Goal: Information Seeking & Learning: Learn about a topic

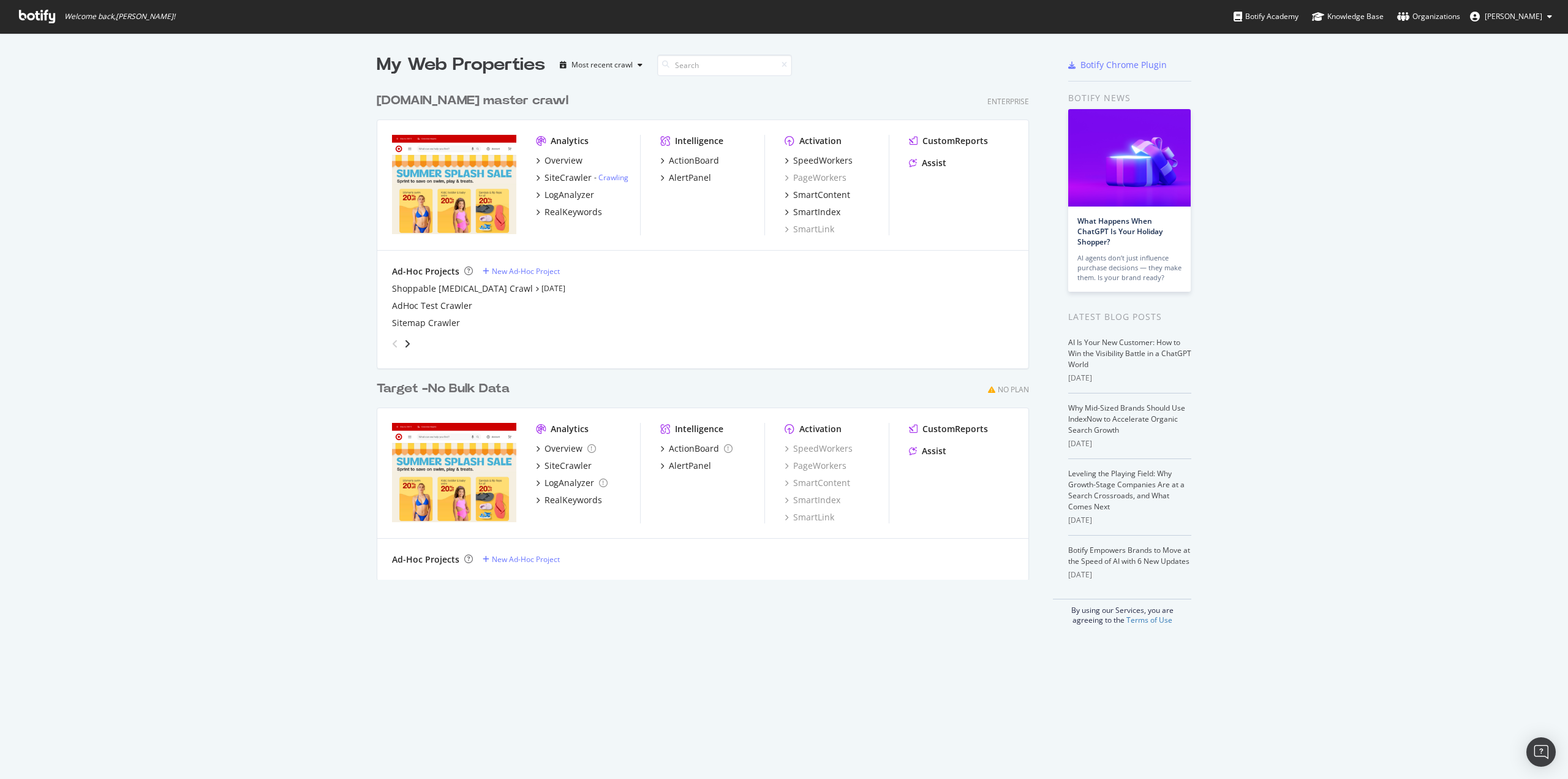
scroll to position [770, 1549]
click at [573, 193] on div "LogAnalyzer" at bounding box center [570, 195] width 50 height 12
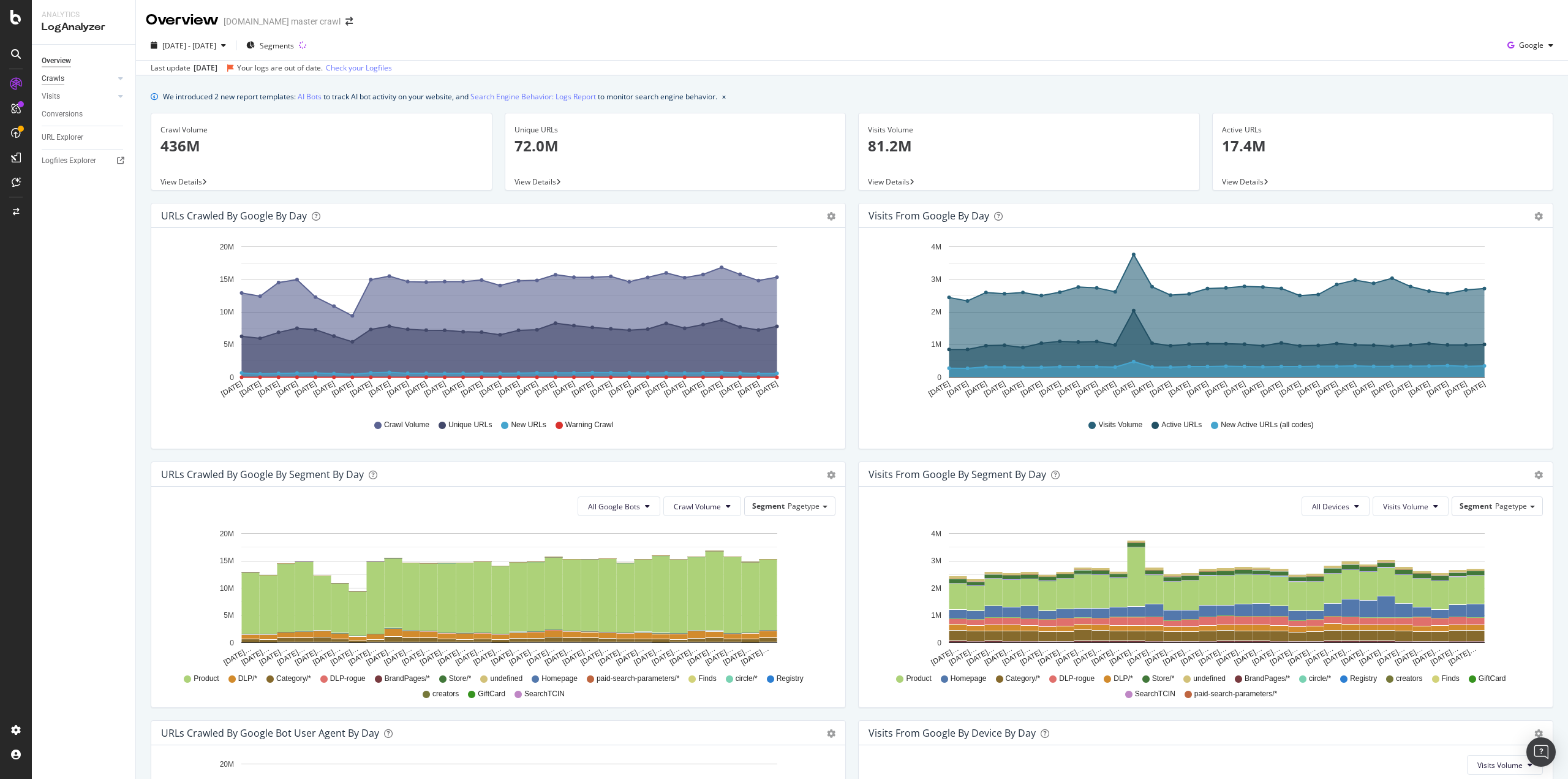
click at [62, 81] on div "Crawls" at bounding box center [53, 79] width 23 height 13
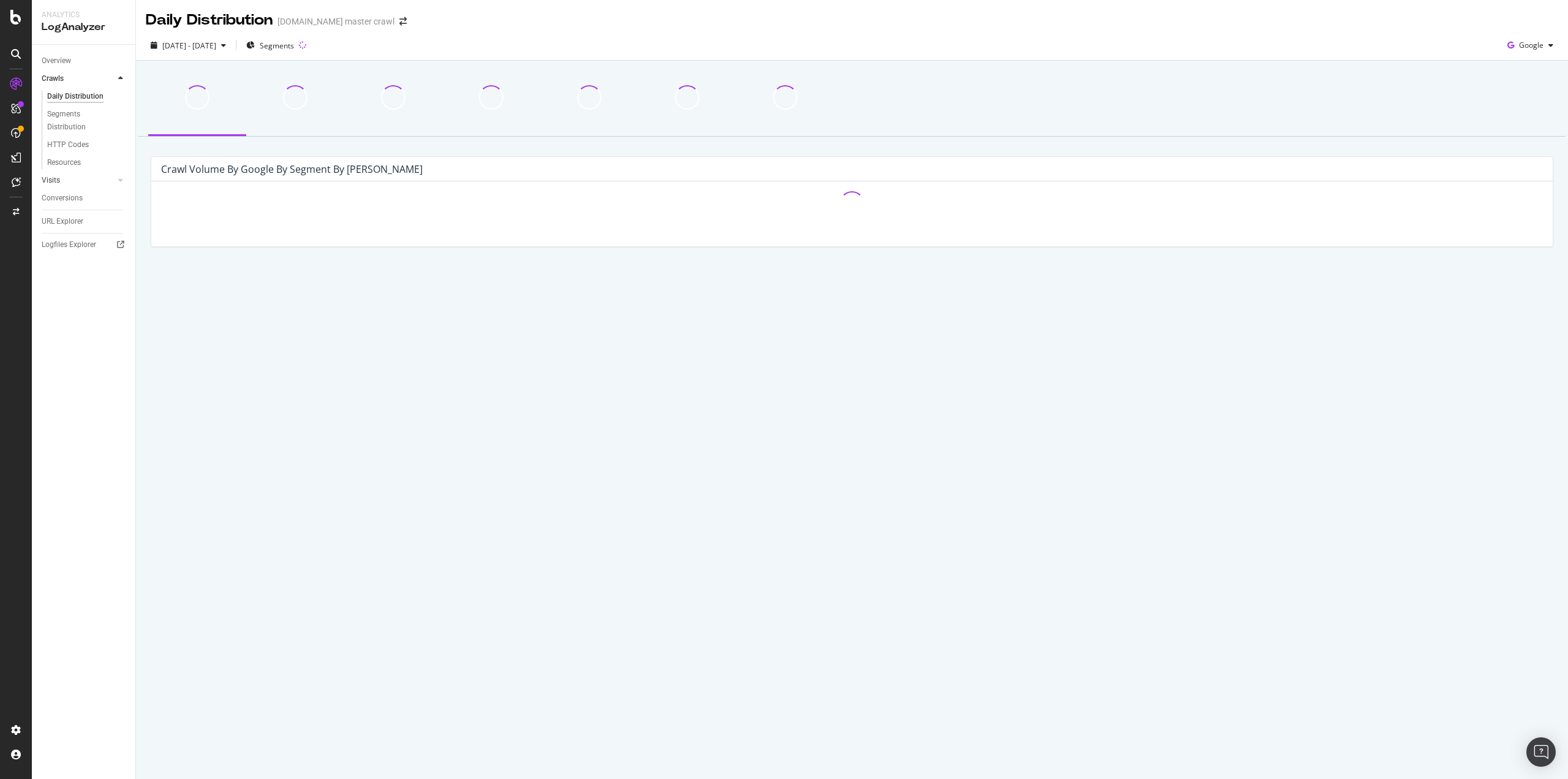
click at [65, 180] on link "Visits" at bounding box center [78, 181] width 73 height 13
click at [1529, 45] on span "Google" at bounding box center [1531, 45] width 24 height 10
click at [1515, 92] on span "Bing" at bounding box center [1532, 92] width 45 height 11
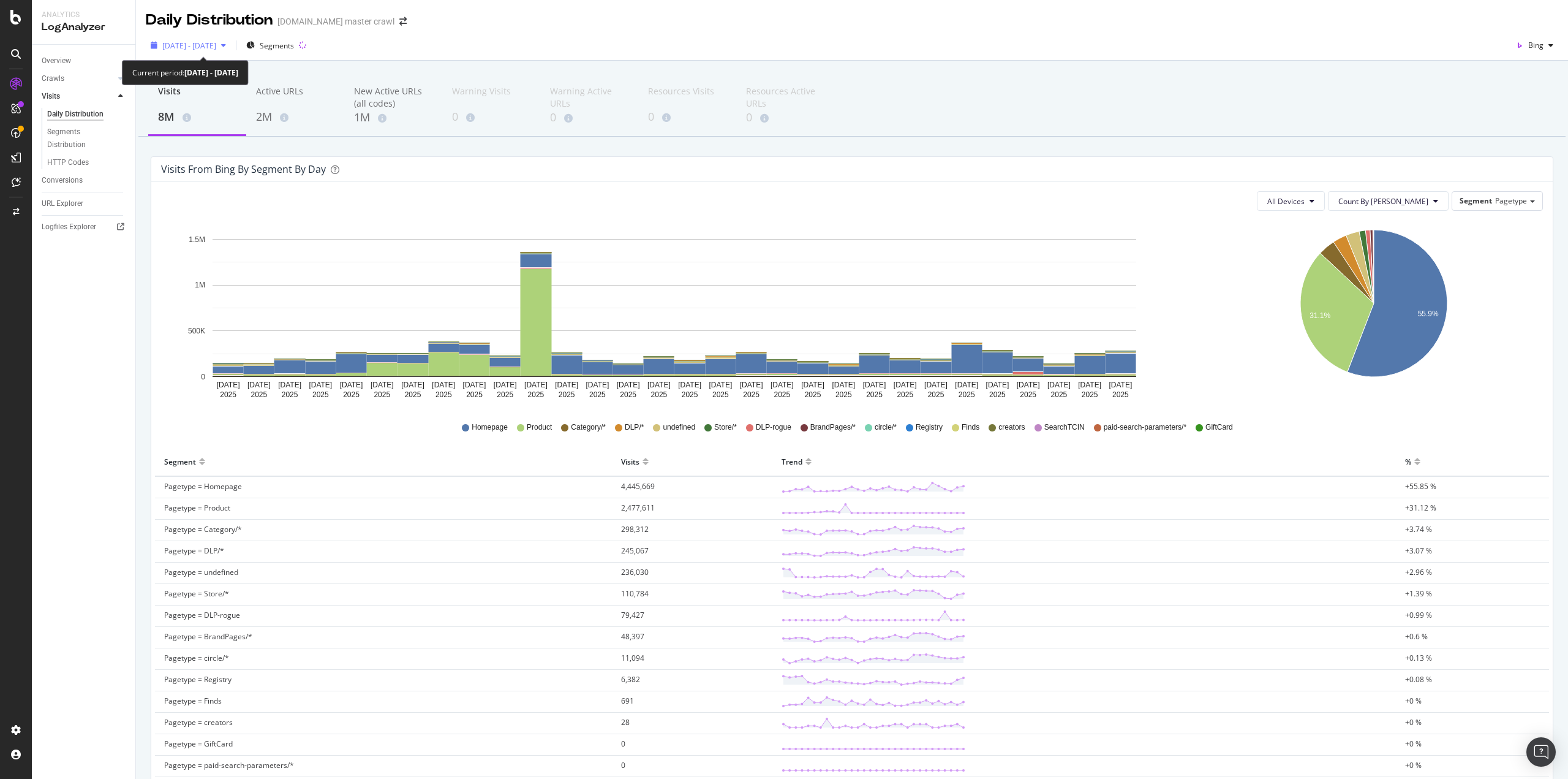
click at [231, 47] on div "button" at bounding box center [223, 45] width 15 height 7
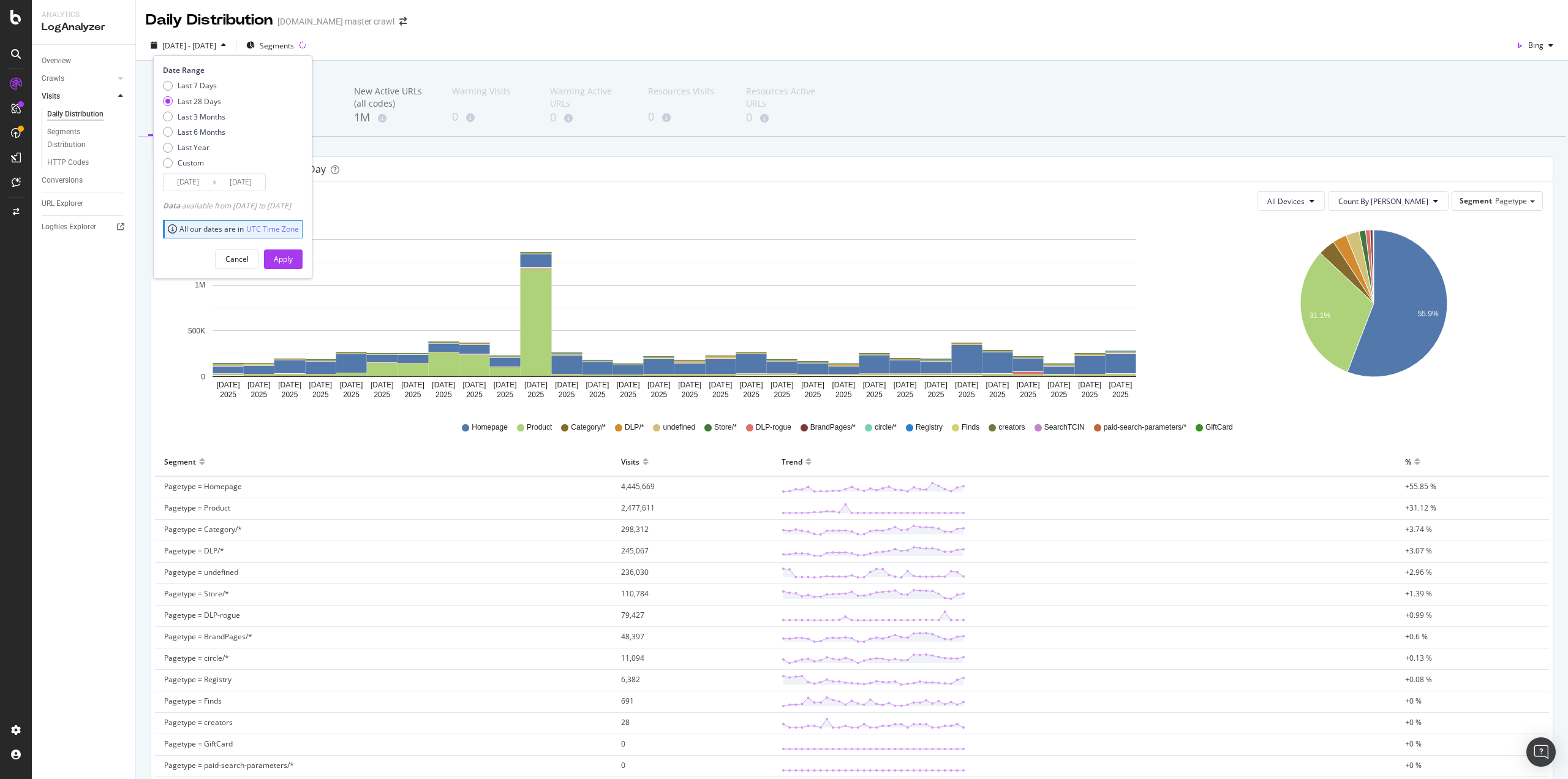
click at [199, 184] on input "[DATE]" at bounding box center [187, 182] width 49 height 17
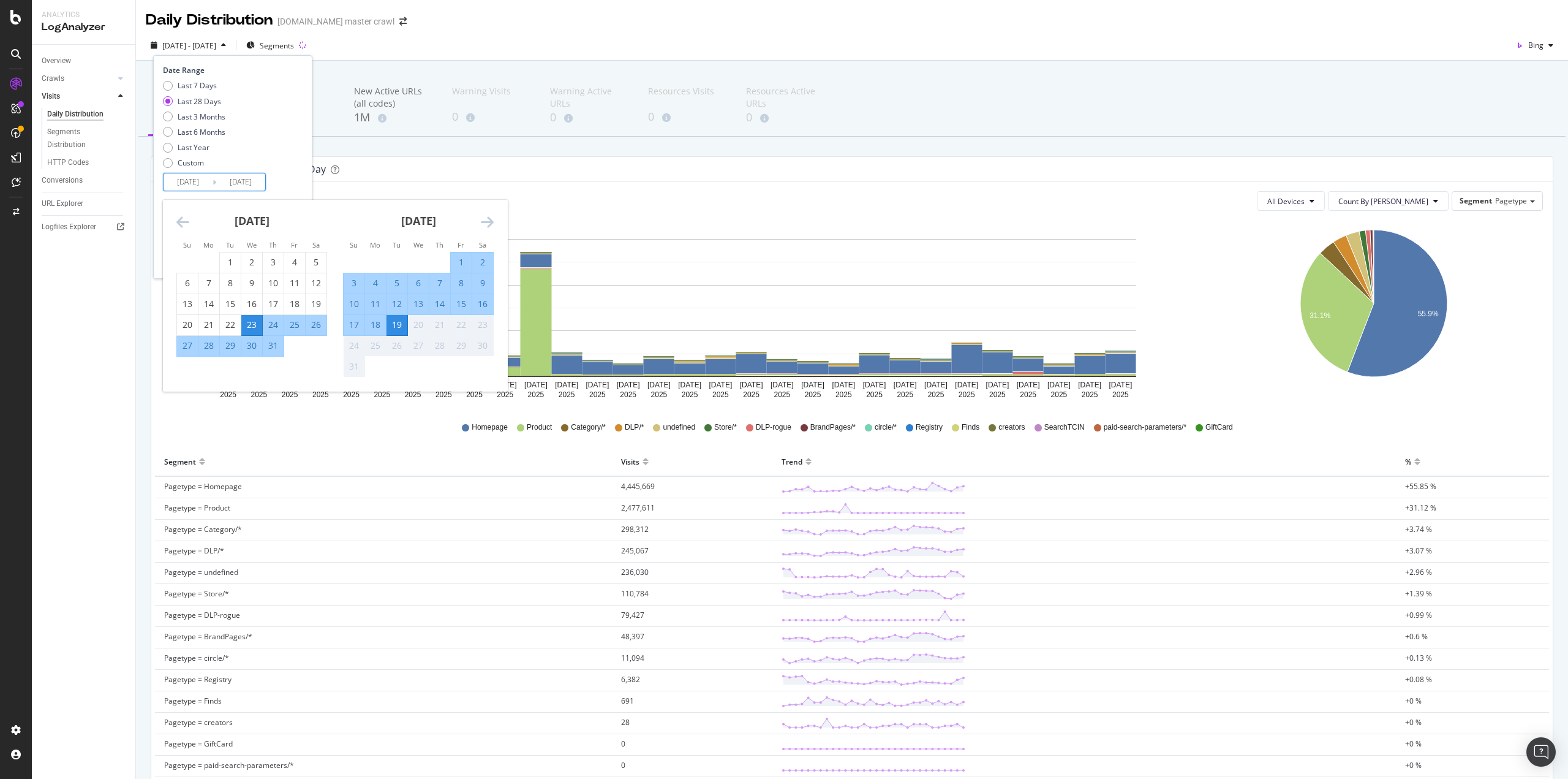
click at [179, 226] on icon "Move backward to switch to the previous month." at bounding box center [183, 222] width 13 height 15
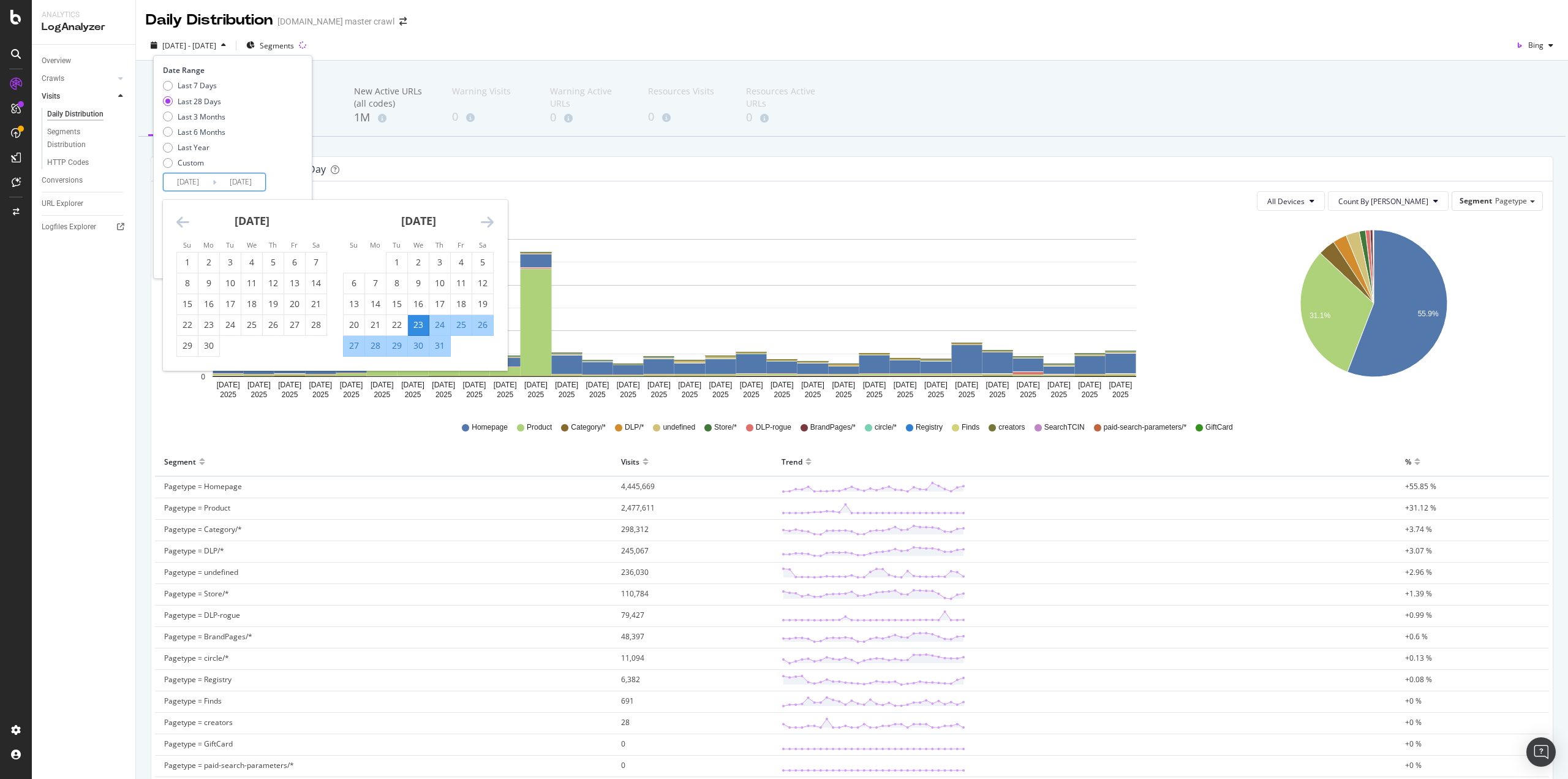
click at [125, 337] on div "Overview Crawls Daily Distribution Segments Distribution HTTP Codes Resources V…" at bounding box center [83, 412] width 103 height 734
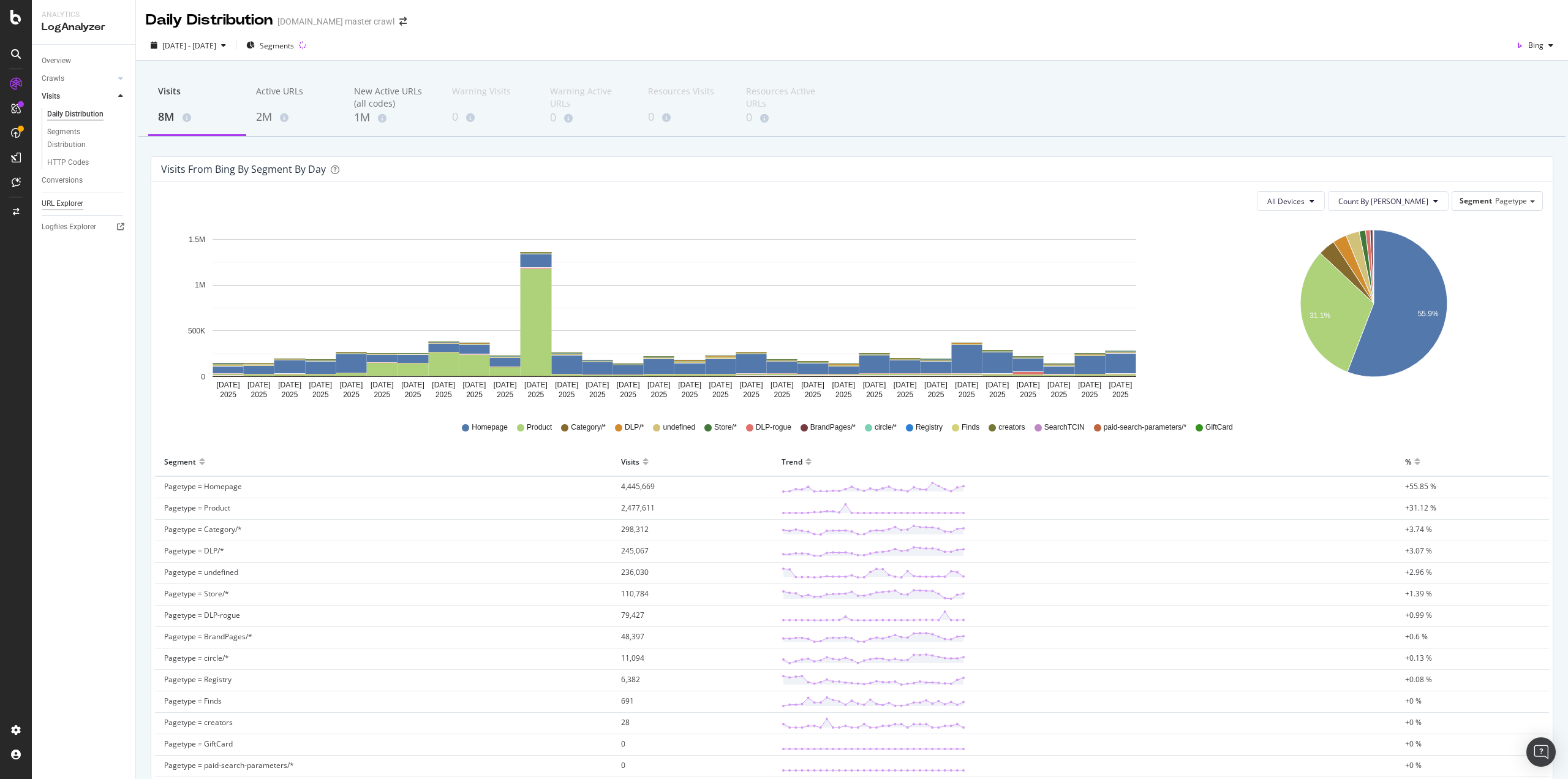
click at [70, 204] on div "URL Explorer" at bounding box center [62, 204] width 42 height 13
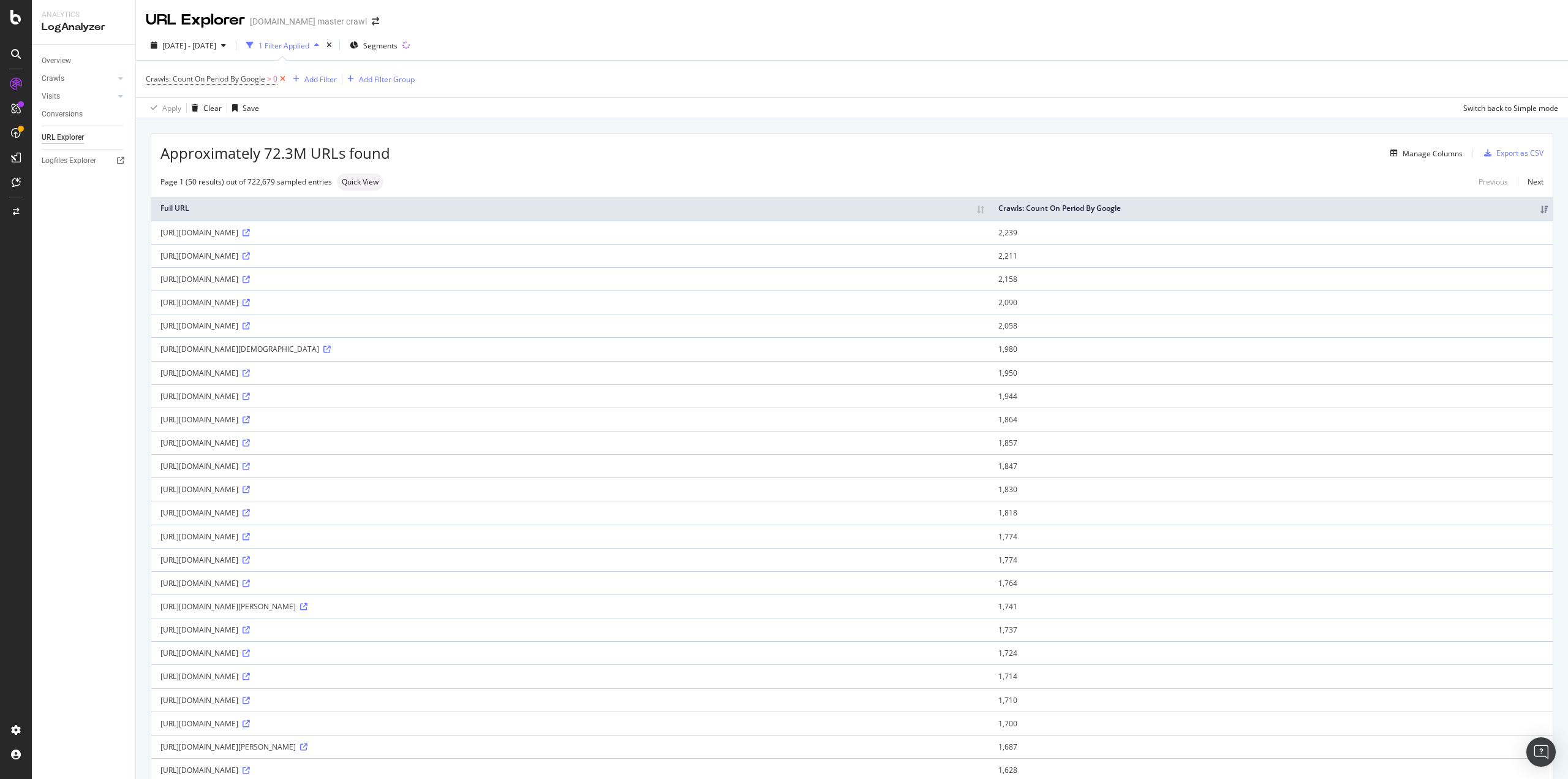
click at [286, 78] on icon at bounding box center [283, 79] width 10 height 12
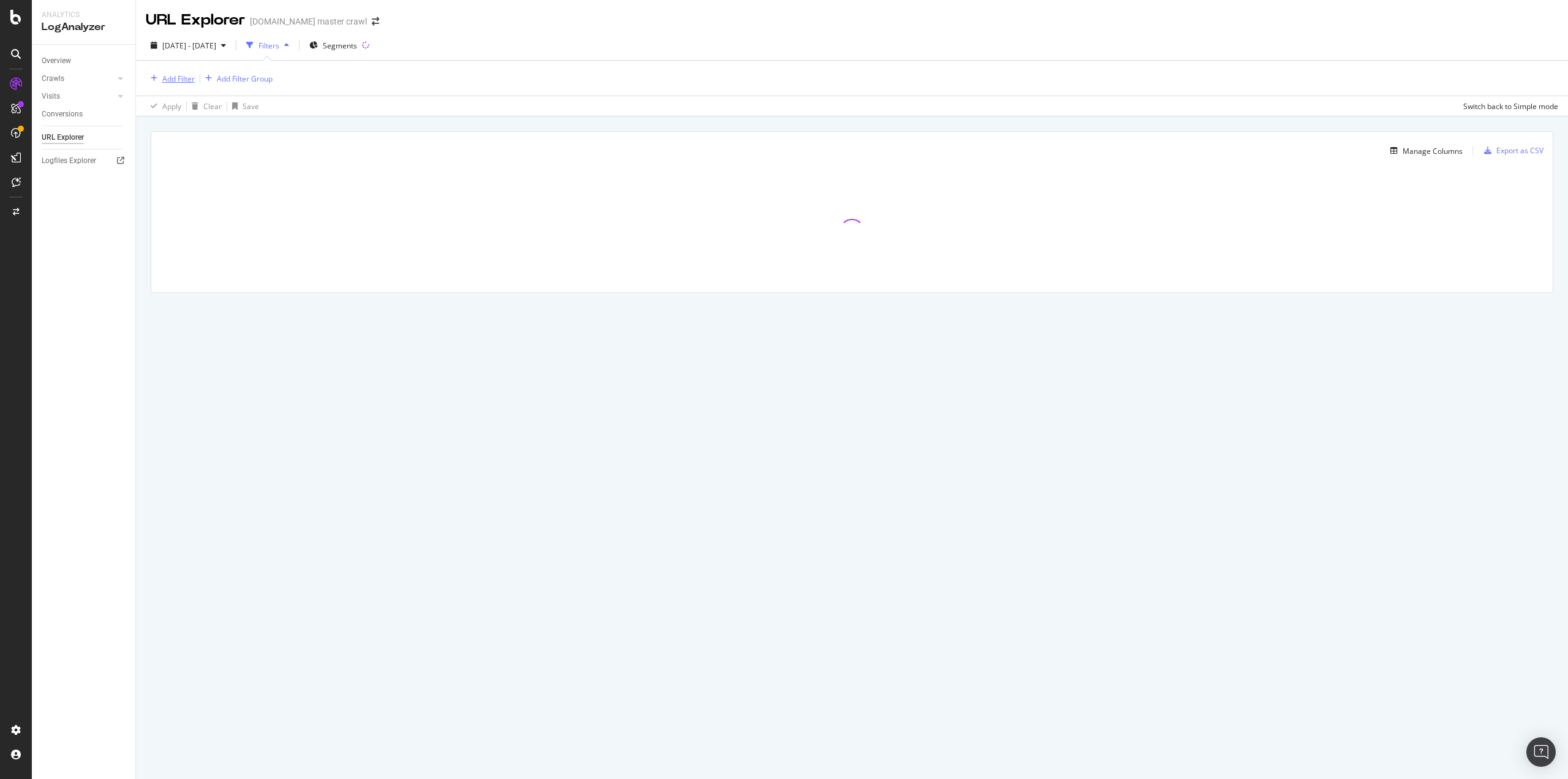
click at [182, 79] on div "Add Filter" at bounding box center [179, 78] width 32 height 10
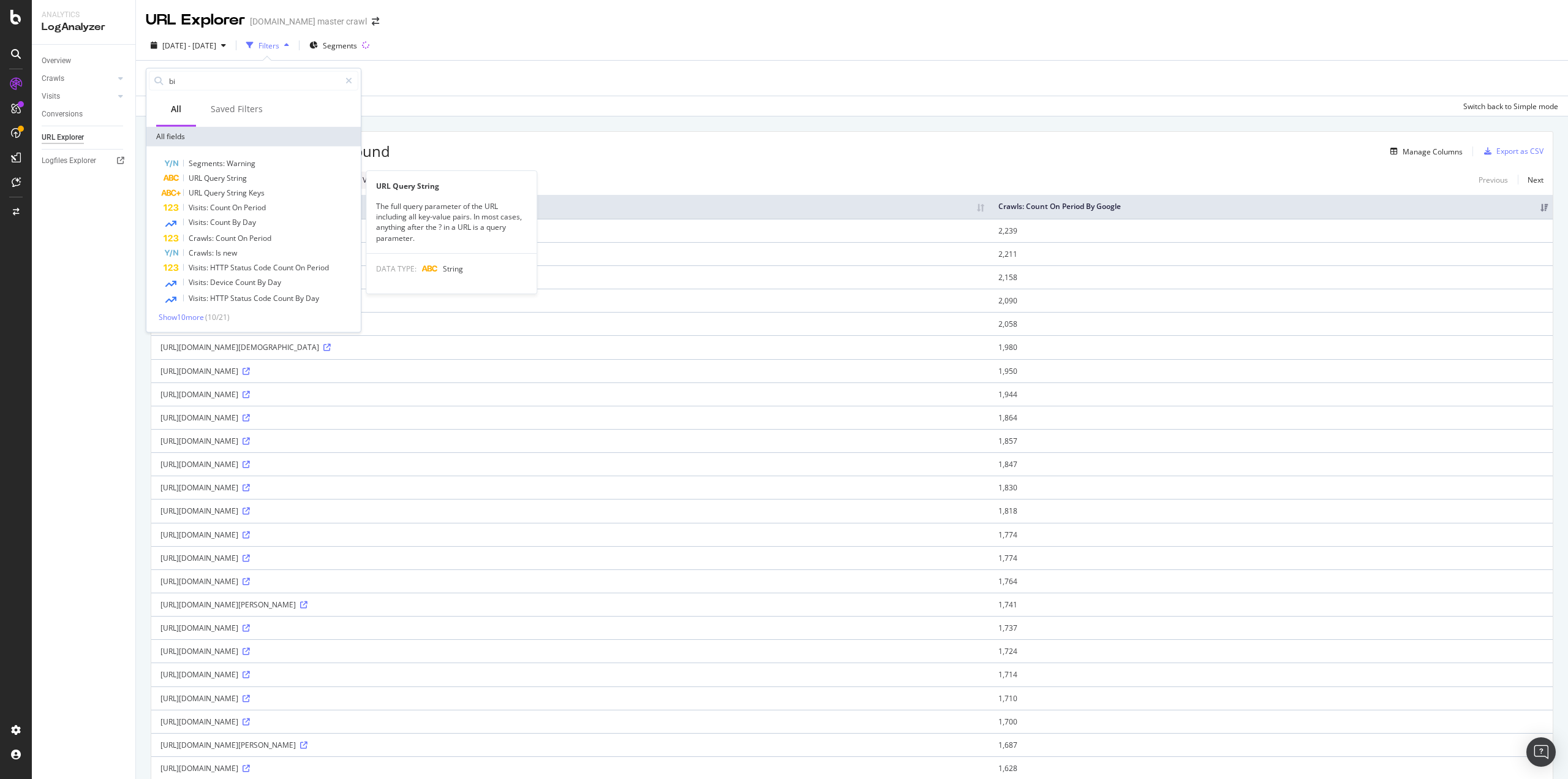
type input "b"
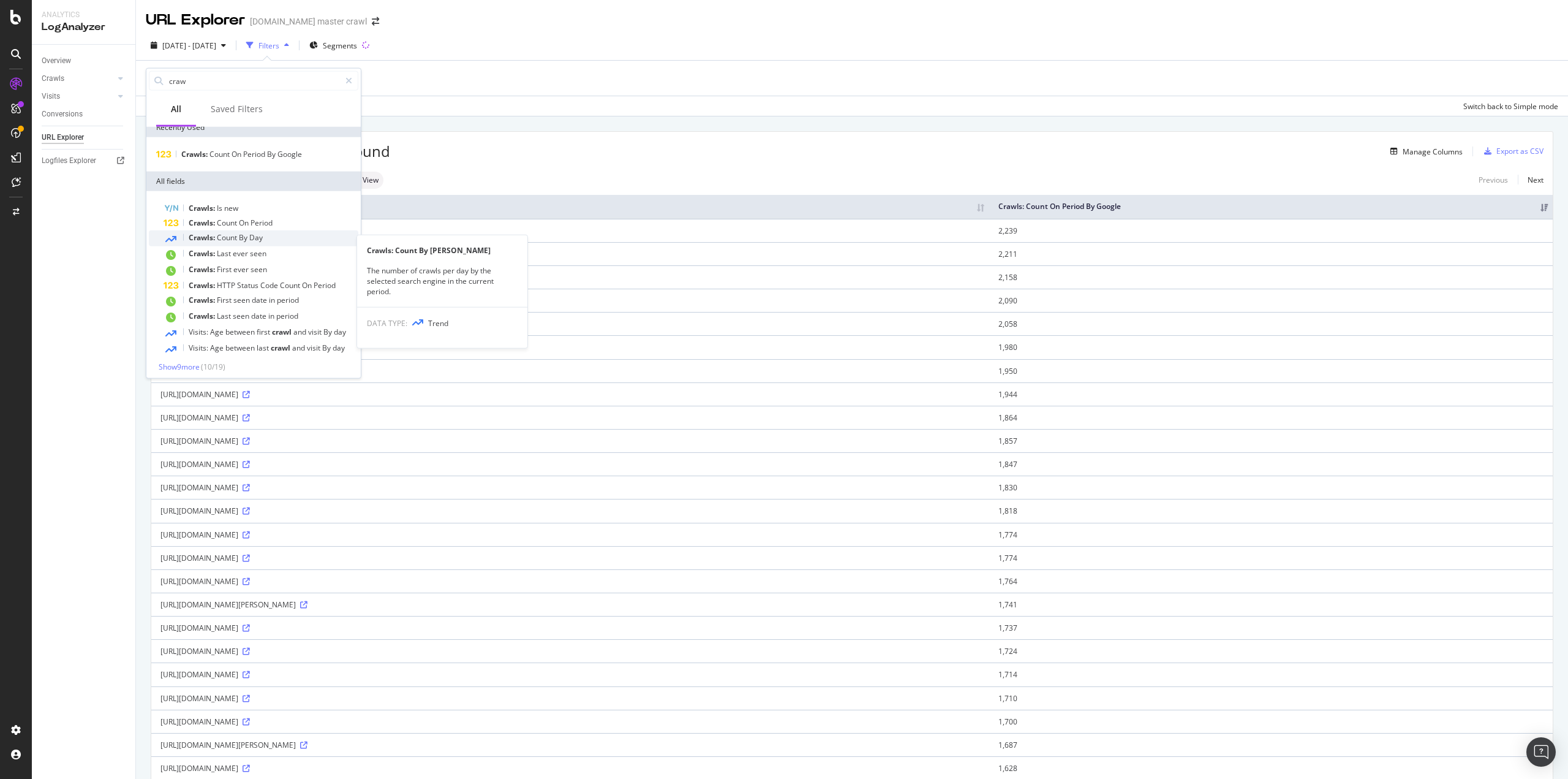
scroll to position [12, 0]
type input "craw"
click at [228, 218] on span "Count" at bounding box center [228, 220] width 22 height 10
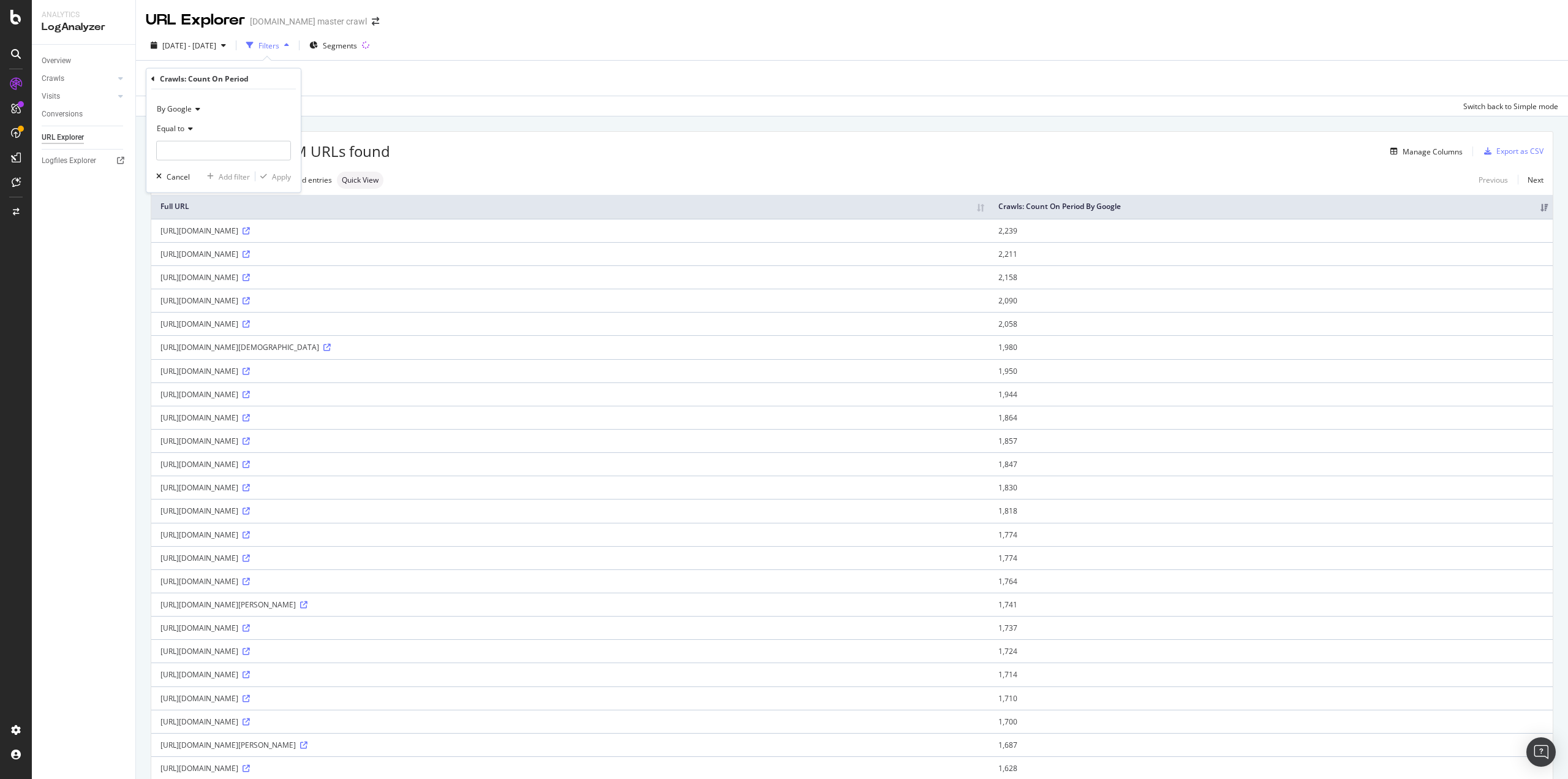
click at [185, 100] on div "By Google" at bounding box center [223, 108] width 135 height 20
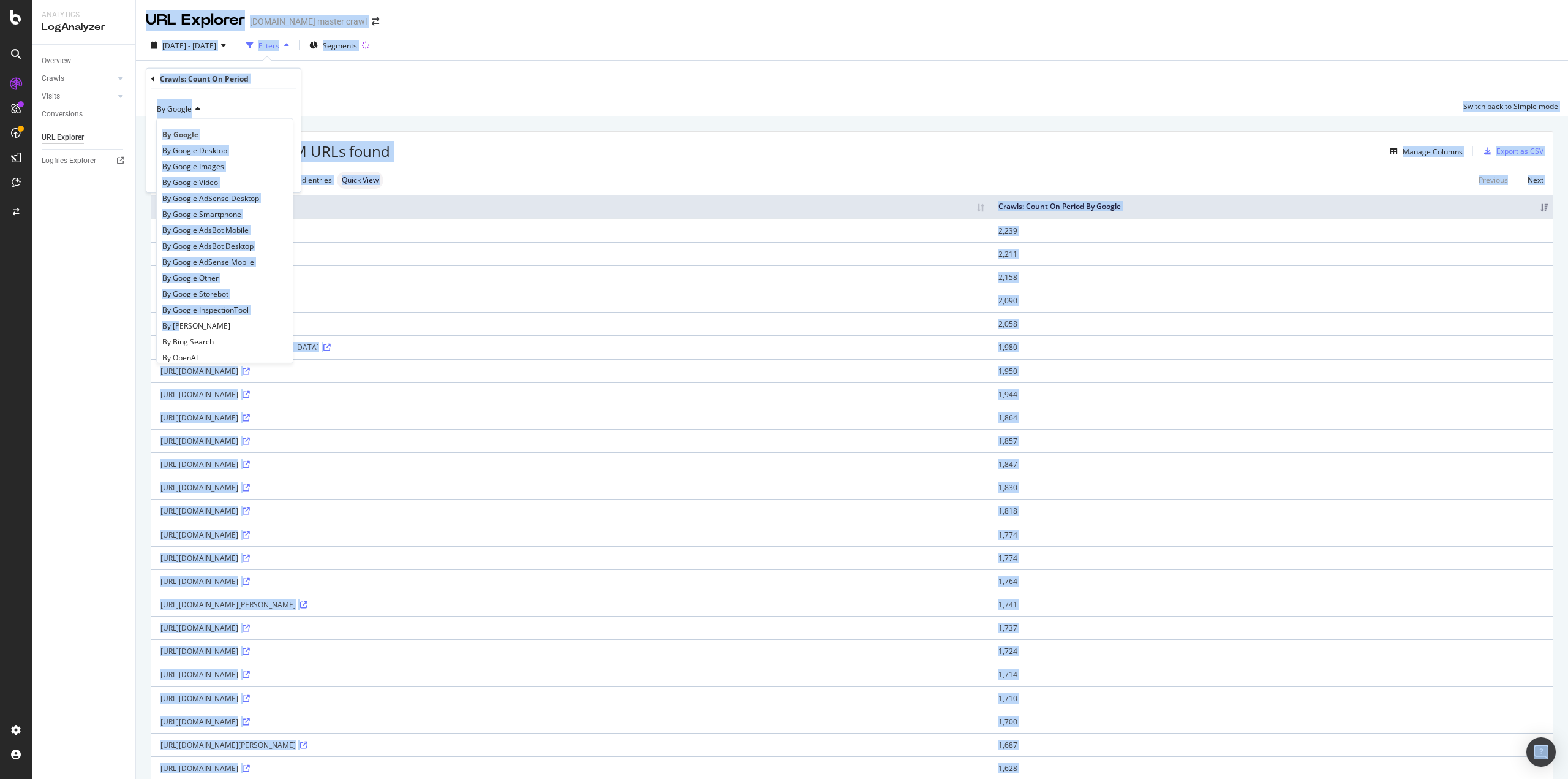
drag, startPoint x: 178, startPoint y: 320, endPoint x: 109, endPoint y: 313, distance: 69.4
click at [109, 313] on body "Analytics LogAnalyzer Overview Crawls Daily Distribution Segments Distribution …" at bounding box center [784, 389] width 1568 height 779
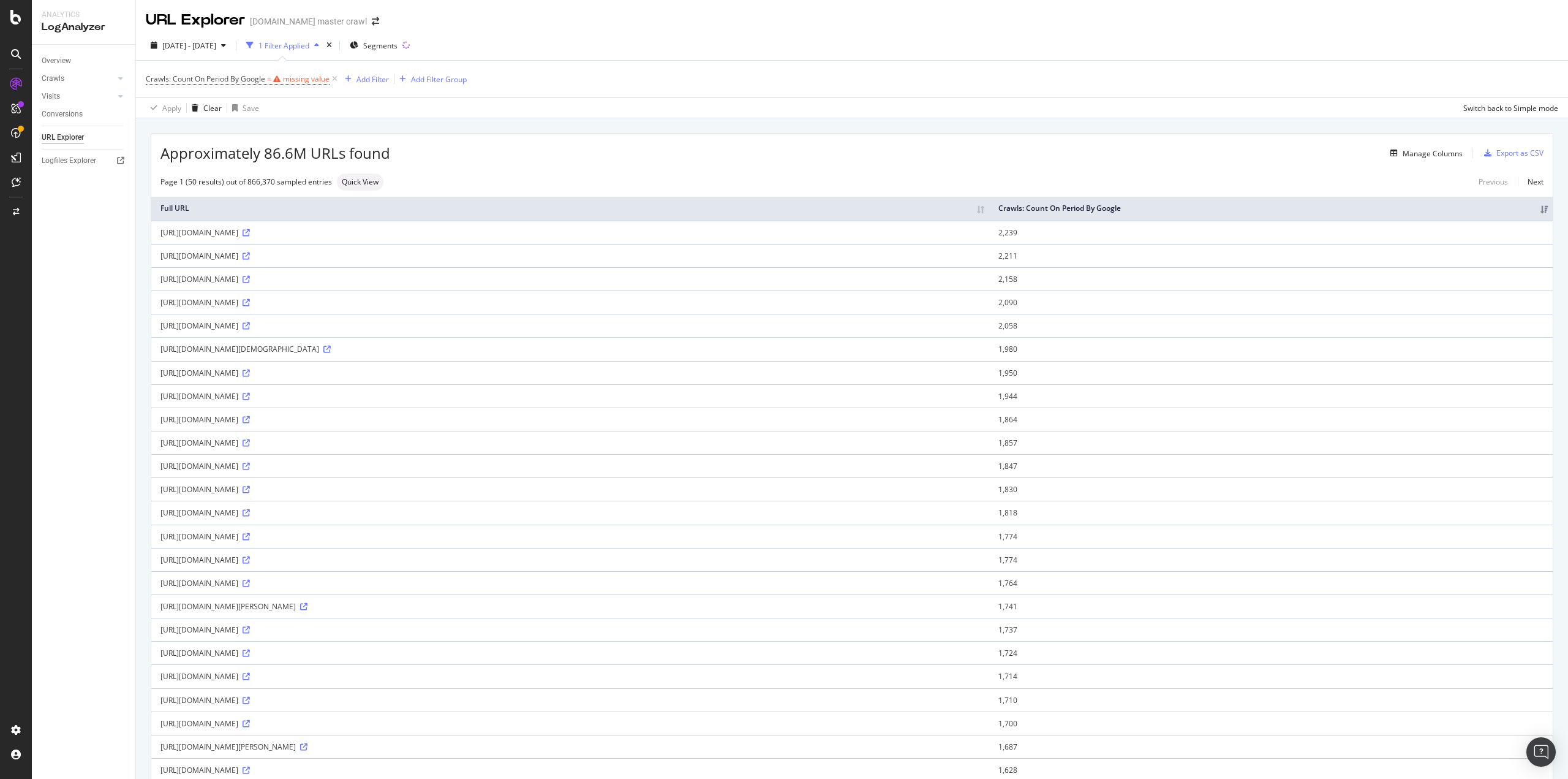
click at [108, 309] on div "Overview Crawls Daily Distribution Segments Distribution HTTP Codes Resources V…" at bounding box center [83, 412] width 103 height 734
click at [163, 77] on span "Crawls: Count On Period By Google" at bounding box center [205, 78] width 119 height 10
click at [153, 78] on icon at bounding box center [153, 77] width 4 height 7
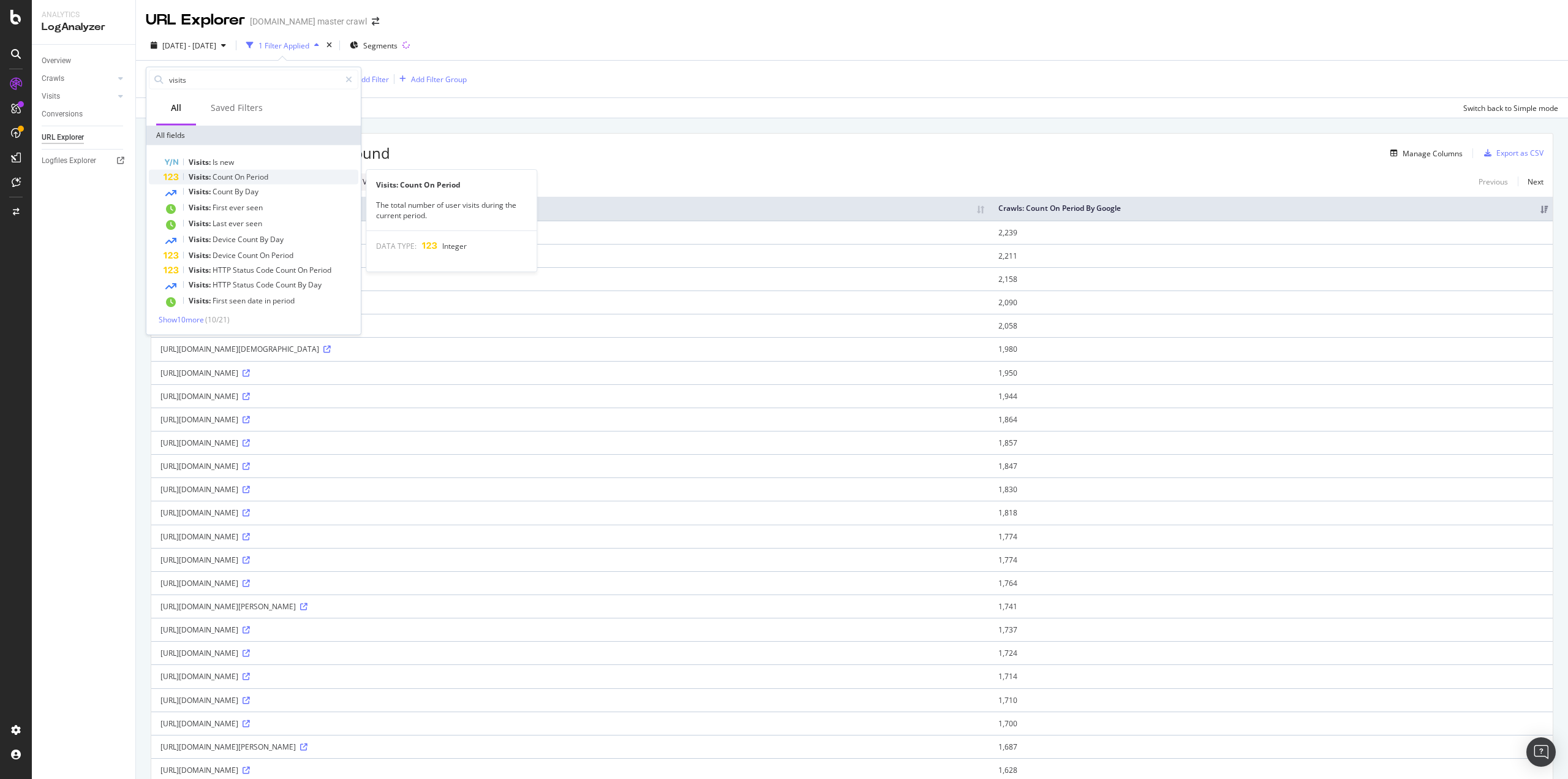
type input "visits"
click at [223, 174] on span "Count" at bounding box center [223, 177] width 22 height 10
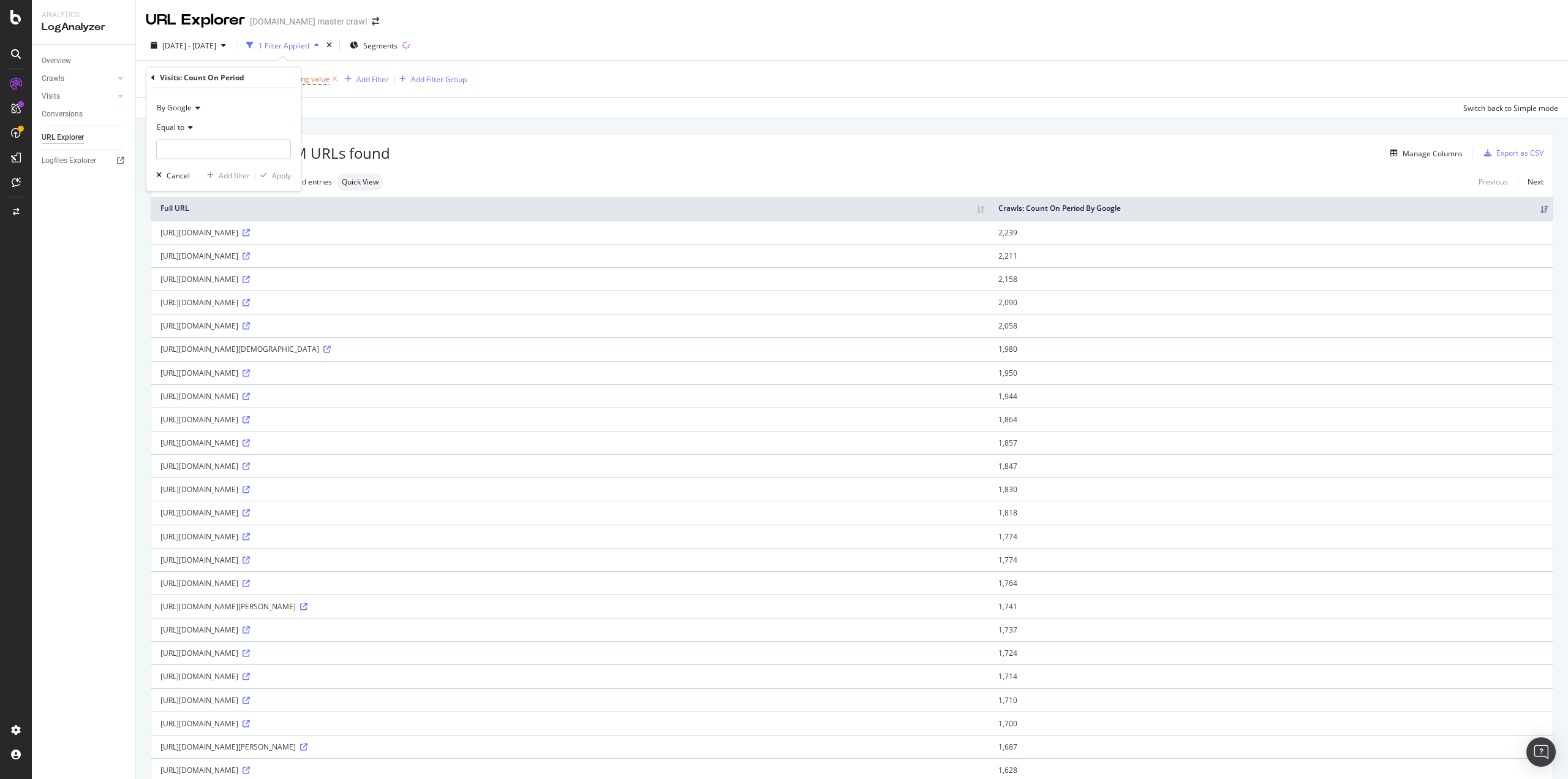
click at [179, 104] on span "By Google" at bounding box center [174, 108] width 35 height 10
click at [193, 146] on div "By [PERSON_NAME]" at bounding box center [224, 149] width 131 height 16
click at [185, 130] on icon at bounding box center [189, 128] width 9 height 7
click at [195, 215] on span "Greater than" at bounding box center [185, 216] width 44 height 10
click at [202, 150] on input "number" at bounding box center [223, 149] width 135 height 20
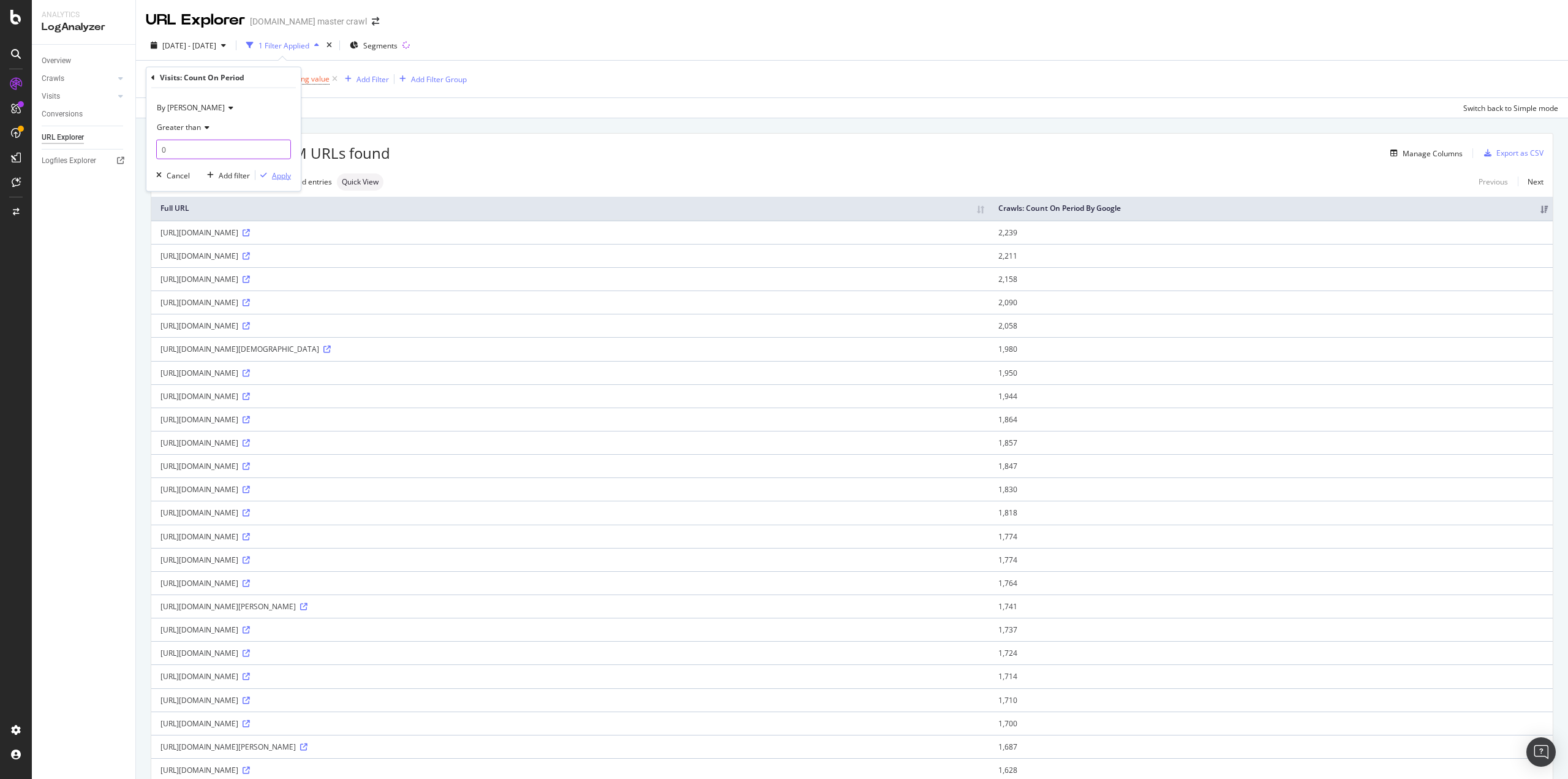
type input "0"
click at [276, 174] on div "Apply" at bounding box center [281, 175] width 19 height 10
click at [1419, 156] on div "Manage Columns" at bounding box center [1433, 153] width 60 height 10
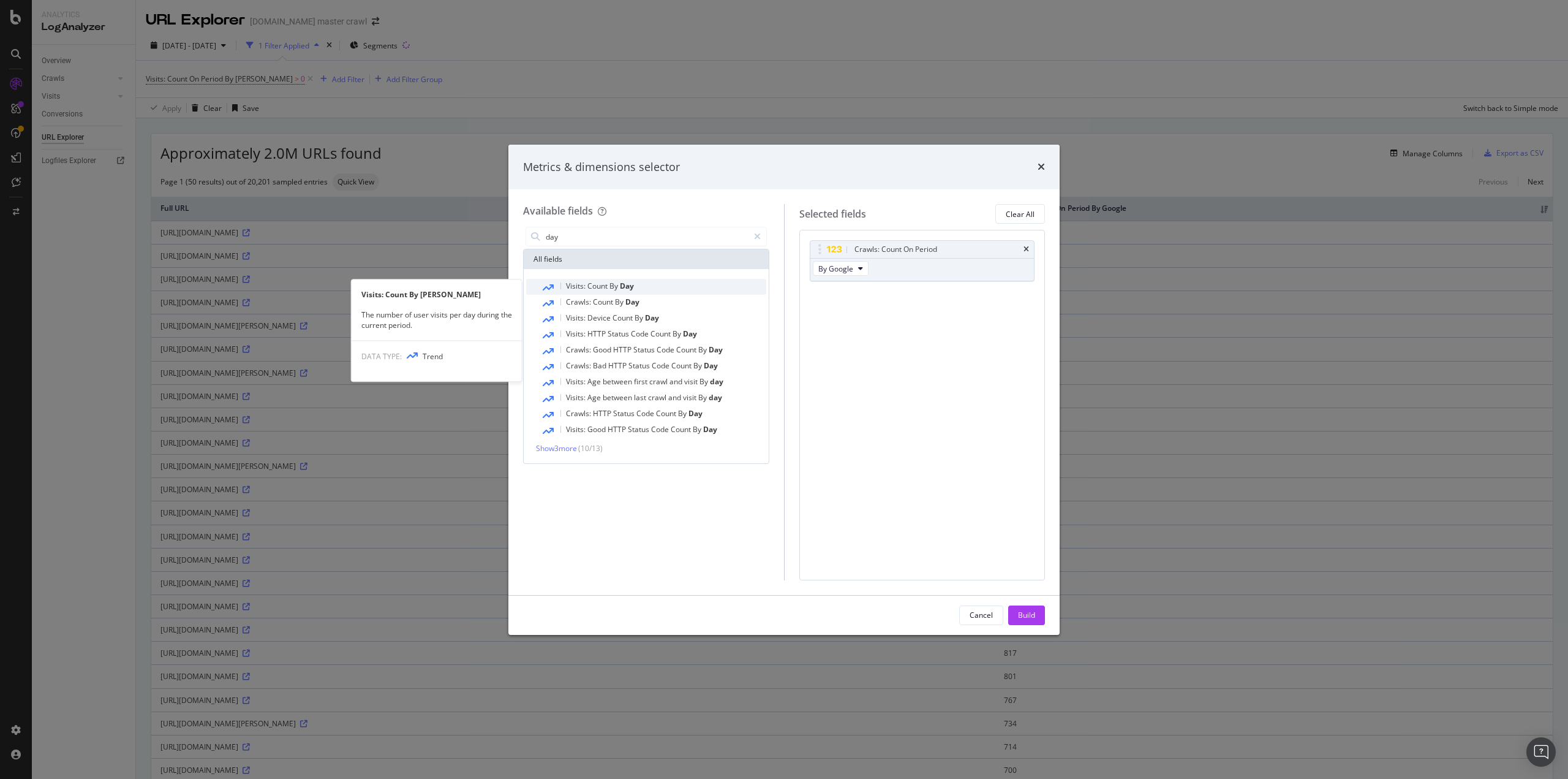
type input "day"
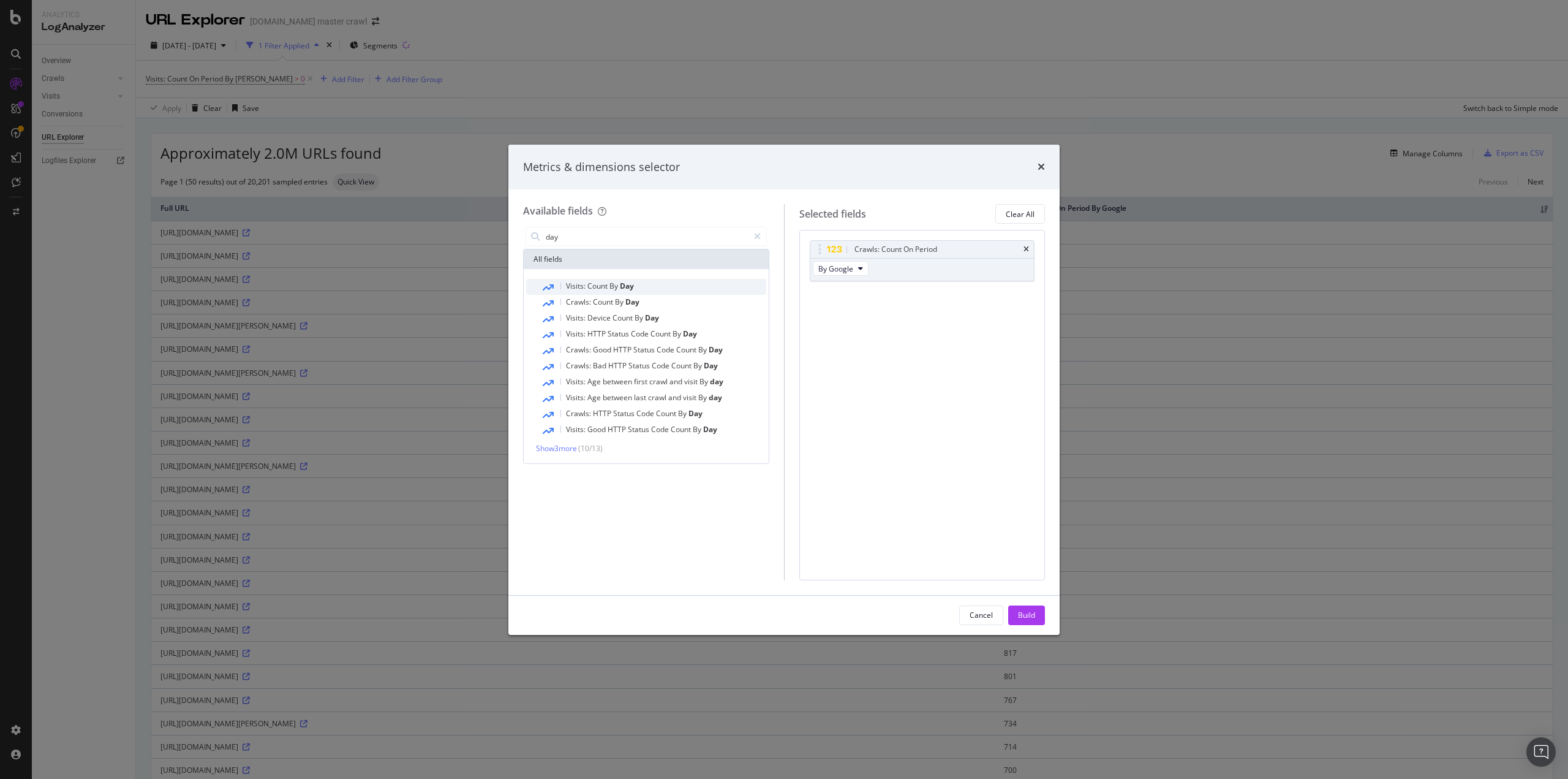
click at [587, 287] on span "Count" at bounding box center [598, 286] width 22 height 10
click at [571, 452] on div "Show 3 more ( 10 / 13 )" at bounding box center [646, 448] width 240 height 10
click at [566, 444] on span "Show 3 more" at bounding box center [557, 448] width 41 height 10
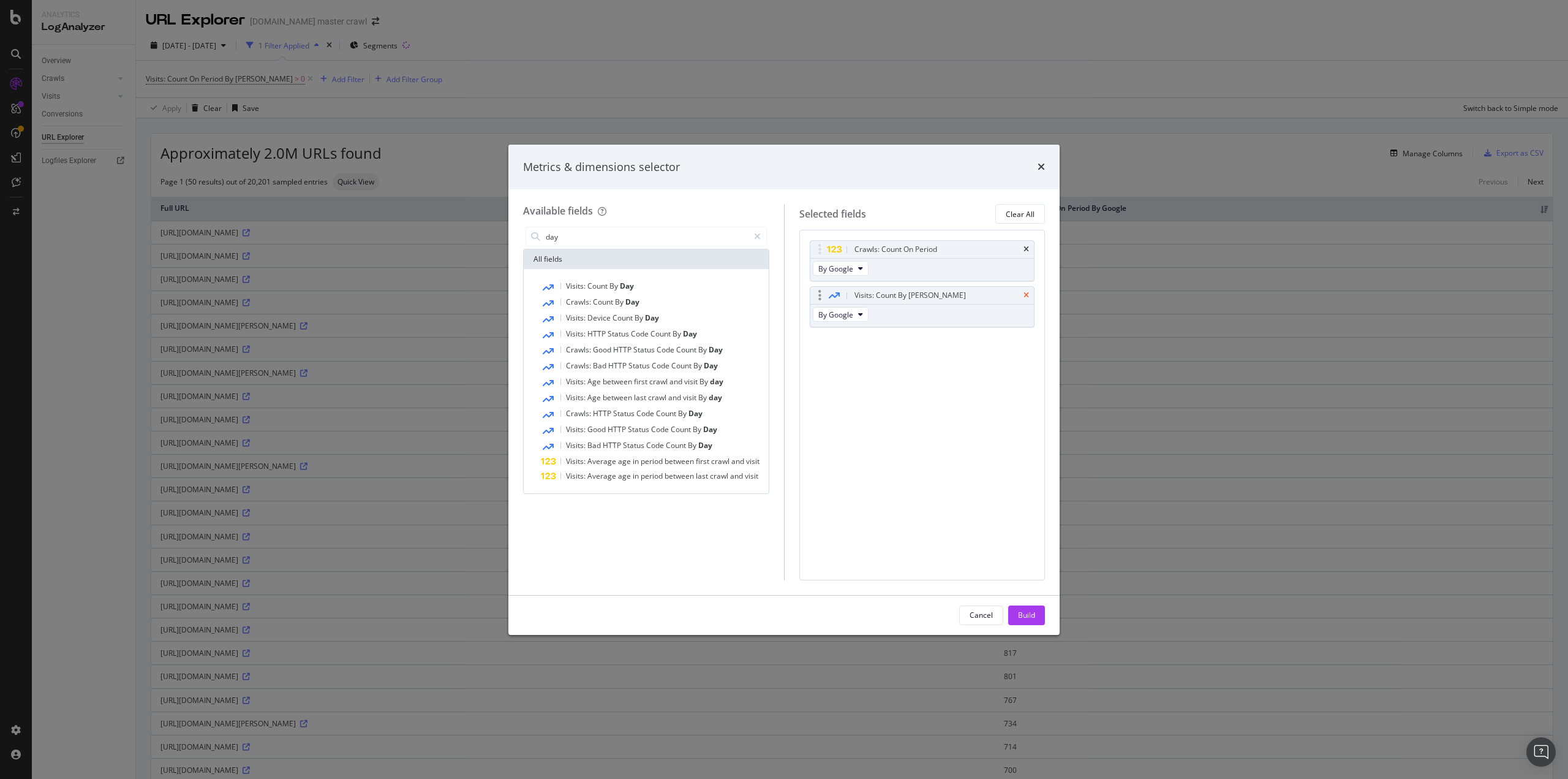
click at [1025, 295] on icon "times" at bounding box center [1027, 295] width 6 height 7
click at [985, 610] on div "Cancel" at bounding box center [981, 615] width 23 height 10
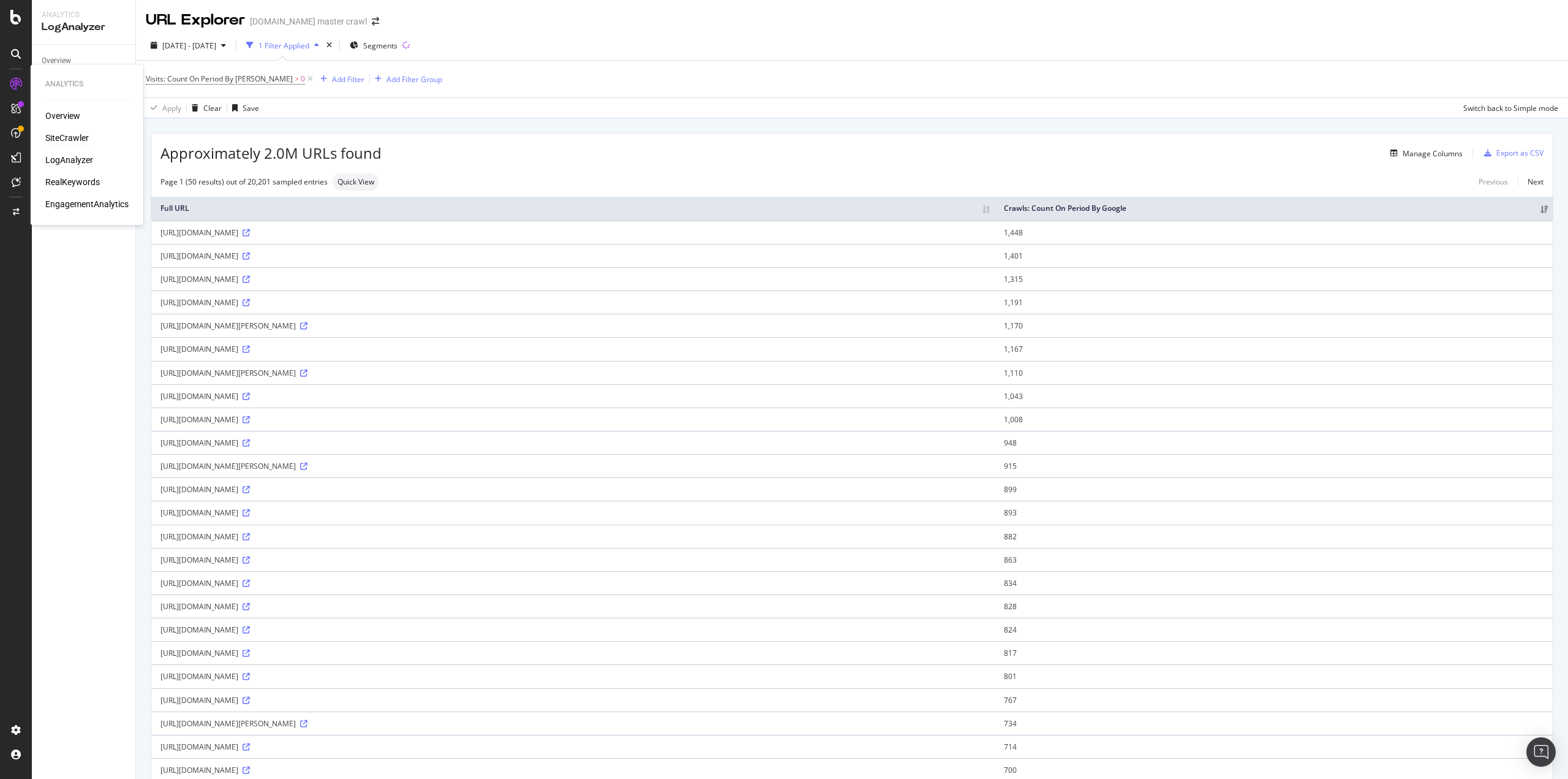
click at [70, 134] on div "SiteCrawler" at bounding box center [67, 138] width 43 height 12
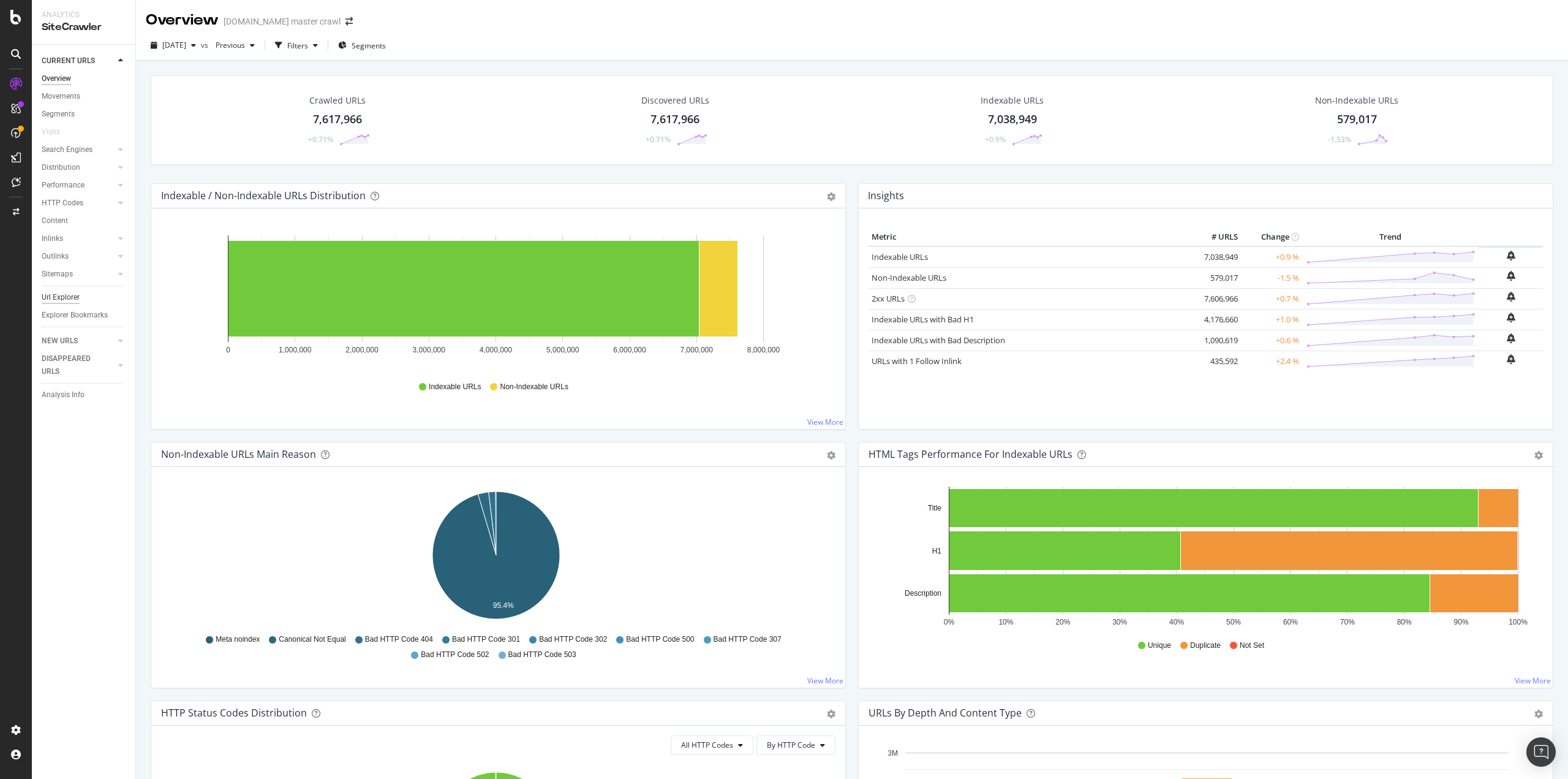
click at [70, 292] on div "Url Explorer" at bounding box center [61, 298] width 38 height 13
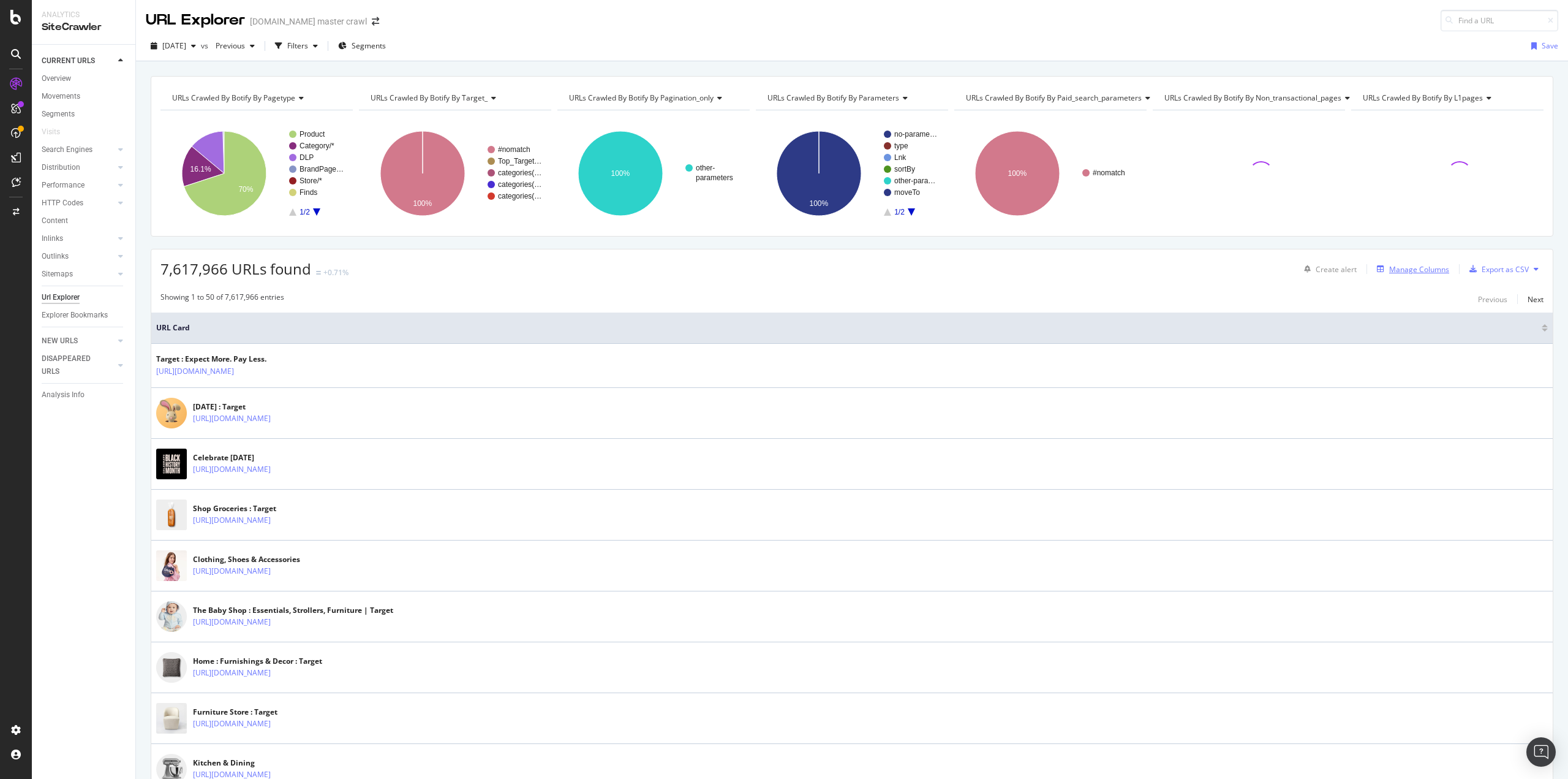
click at [1389, 268] on div "Manage Columns" at bounding box center [1419, 269] width 60 height 10
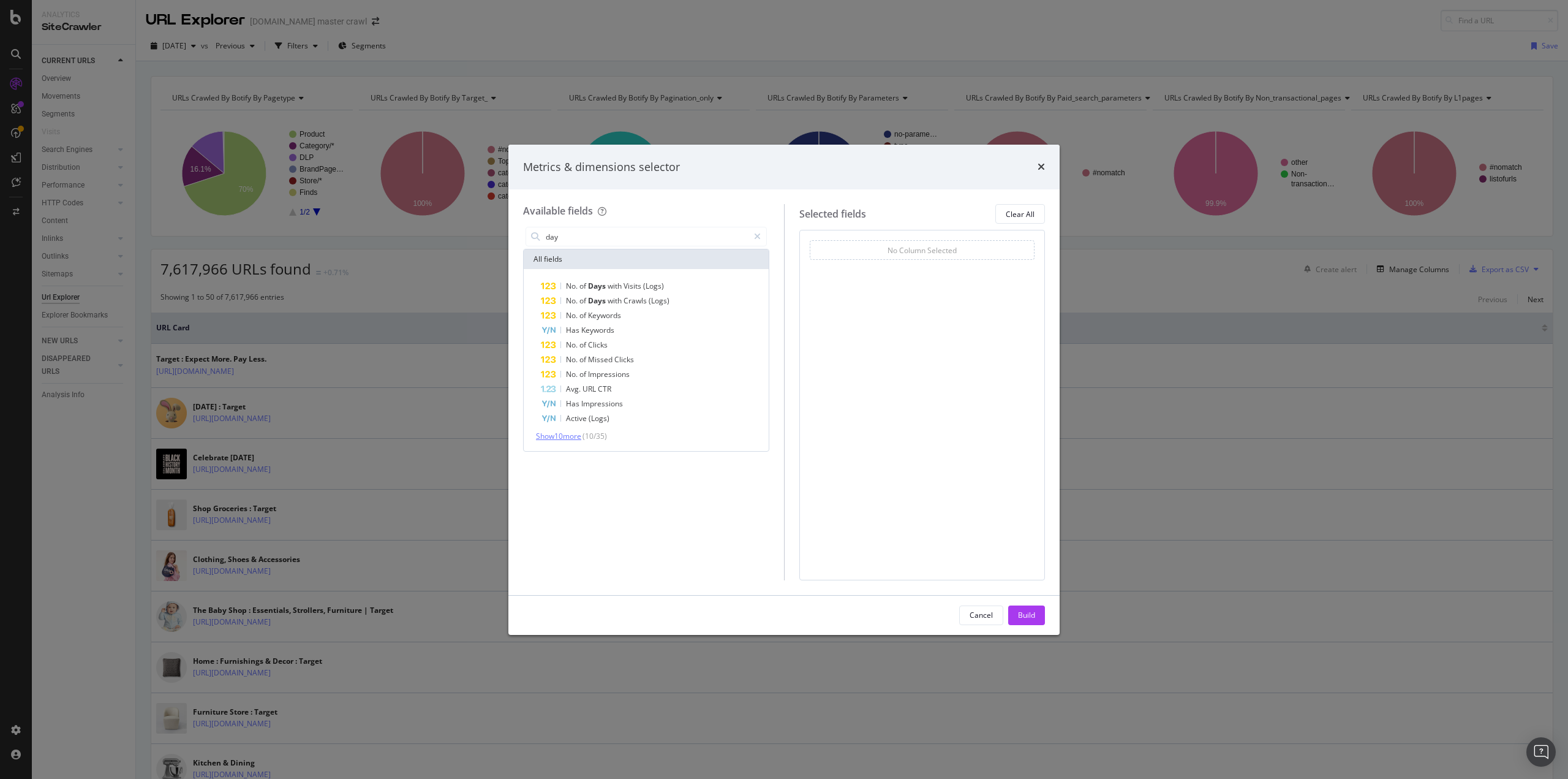
click at [548, 436] on span "Show 10 more" at bounding box center [559, 436] width 45 height 10
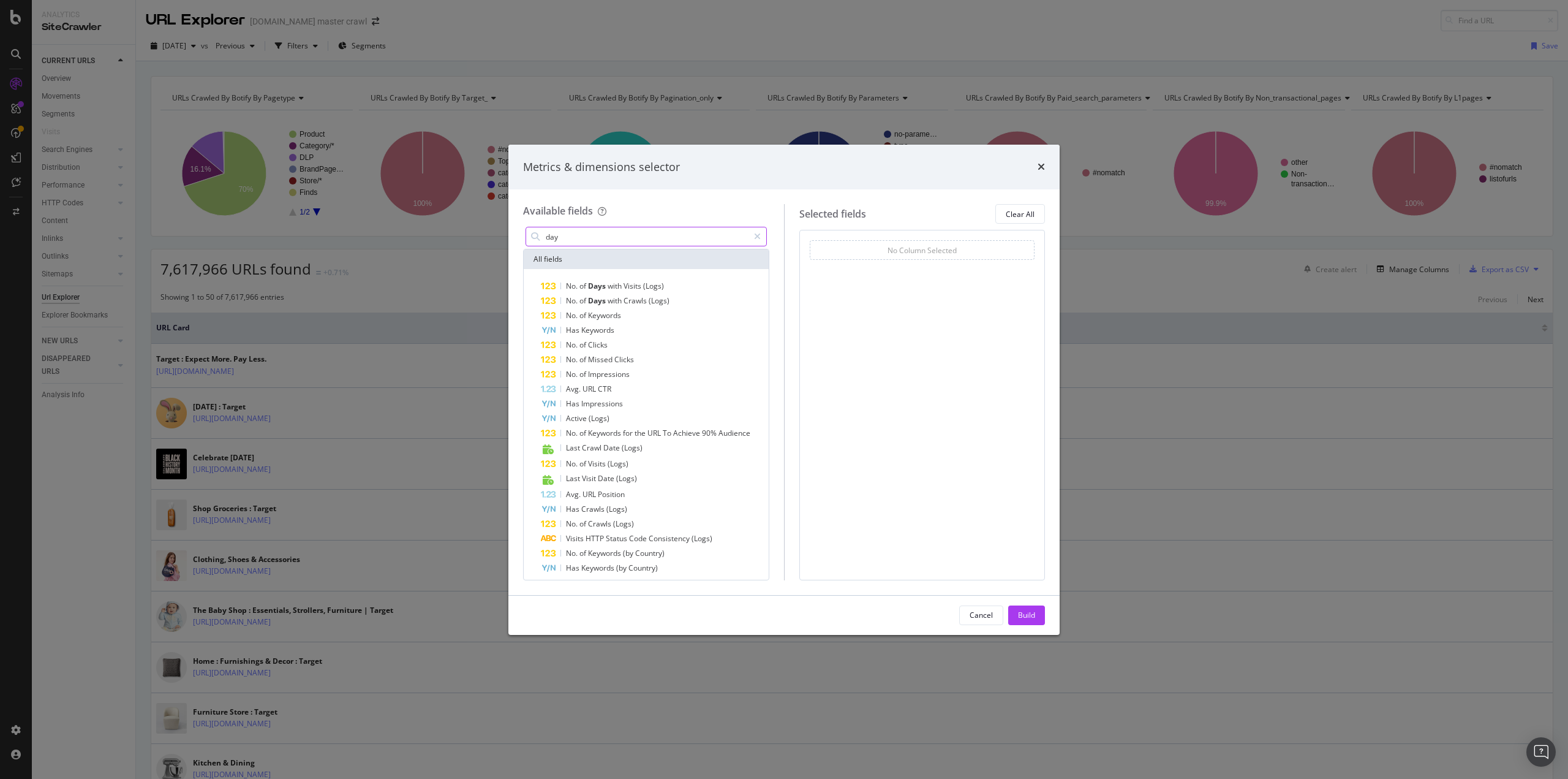
click at [572, 236] on input "day" at bounding box center [647, 236] width 204 height 18
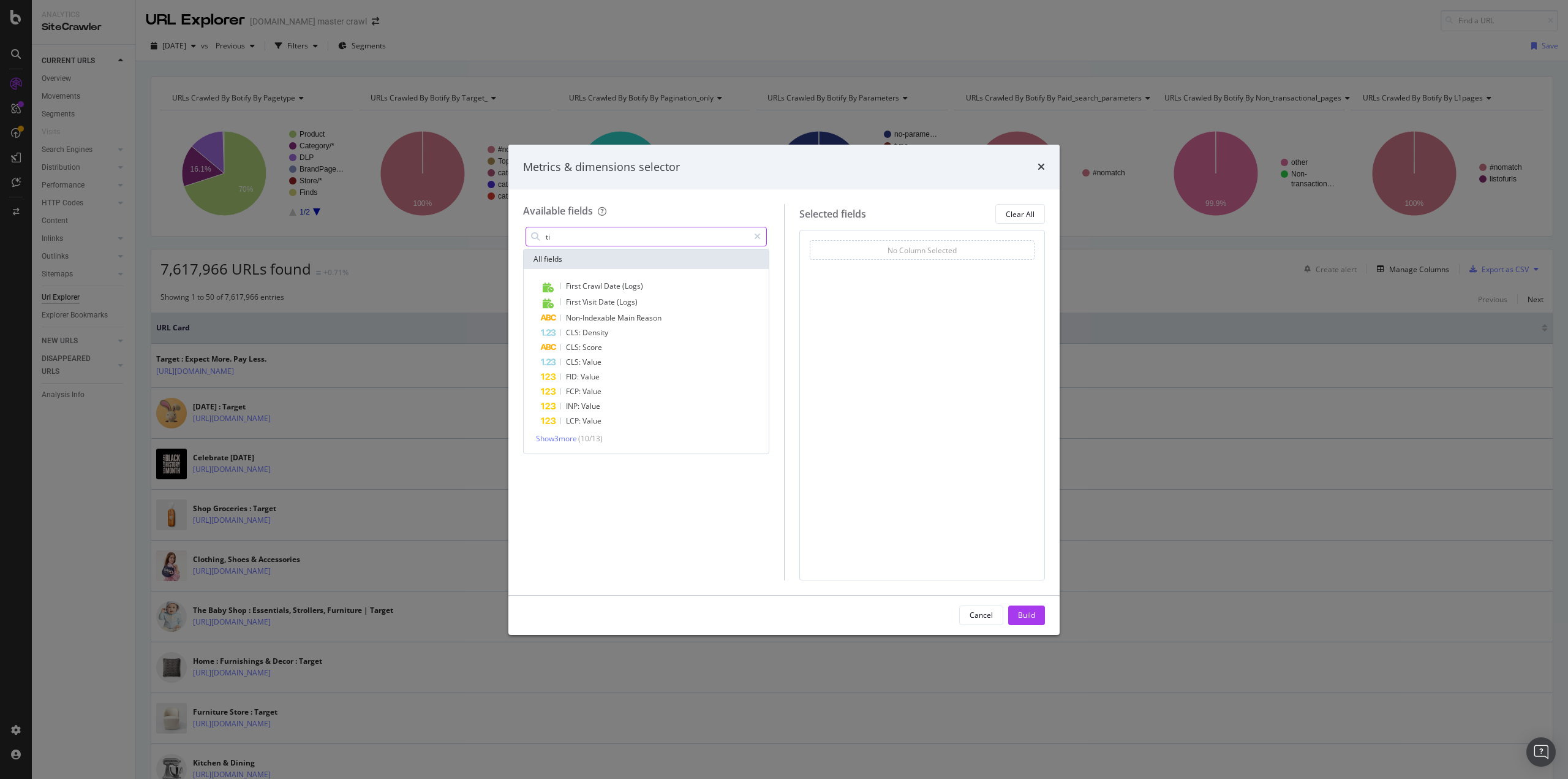
type input "t"
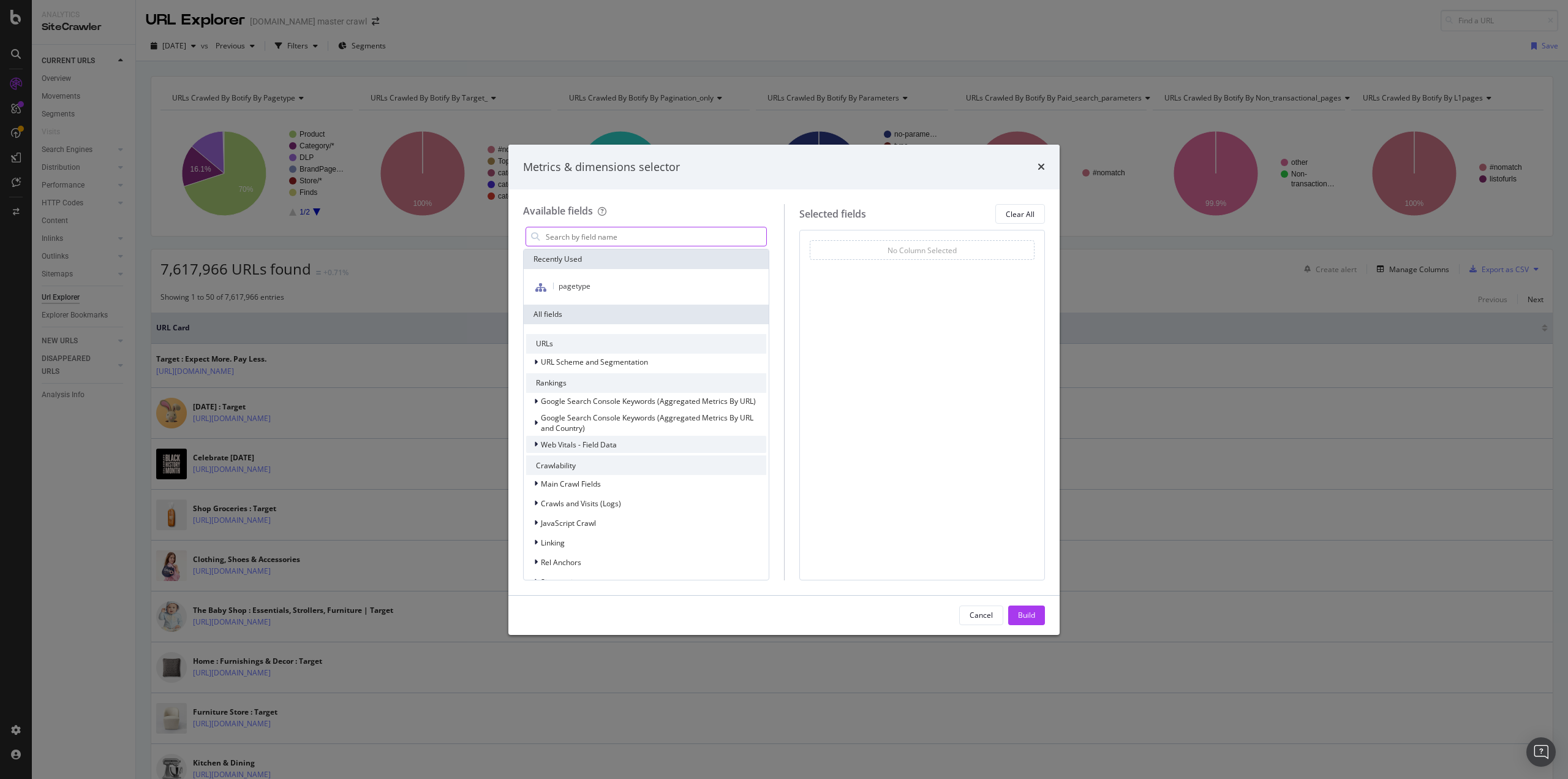
scroll to position [177, 0]
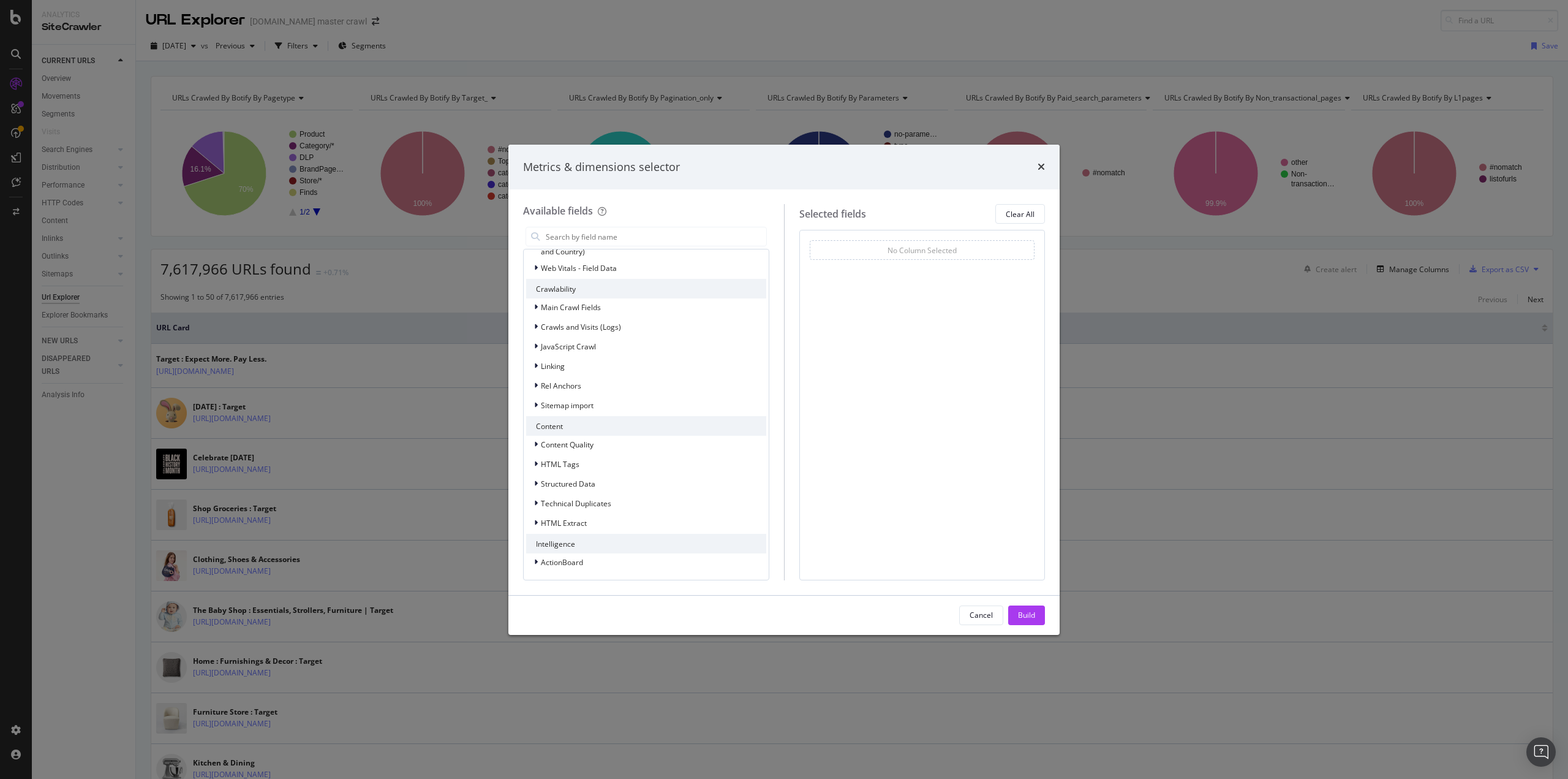
click at [58, 524] on div "Metrics & dimensions selector Available fields Recently Used pagetype All field…" at bounding box center [784, 389] width 1568 height 779
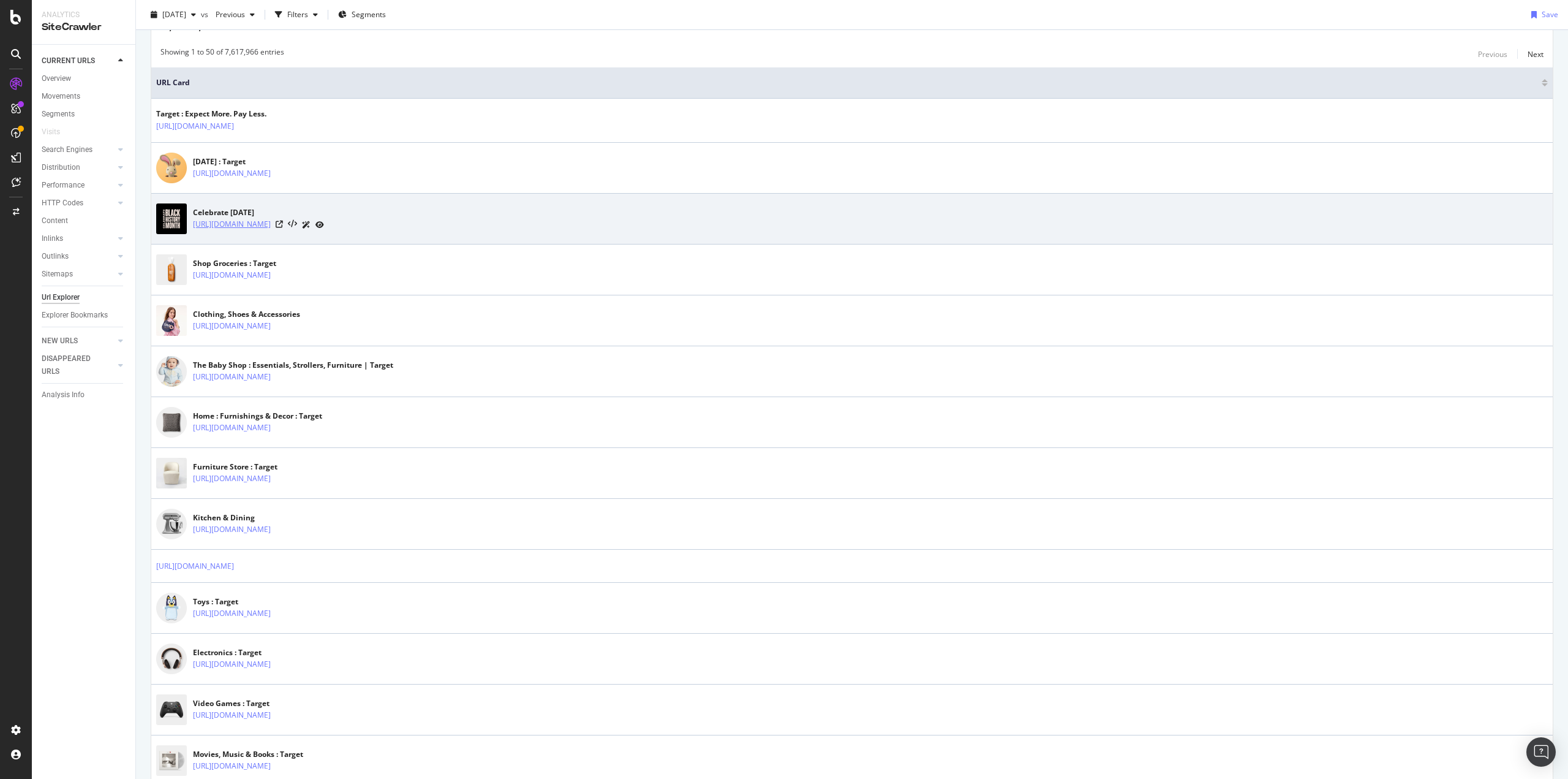
scroll to position [0, 0]
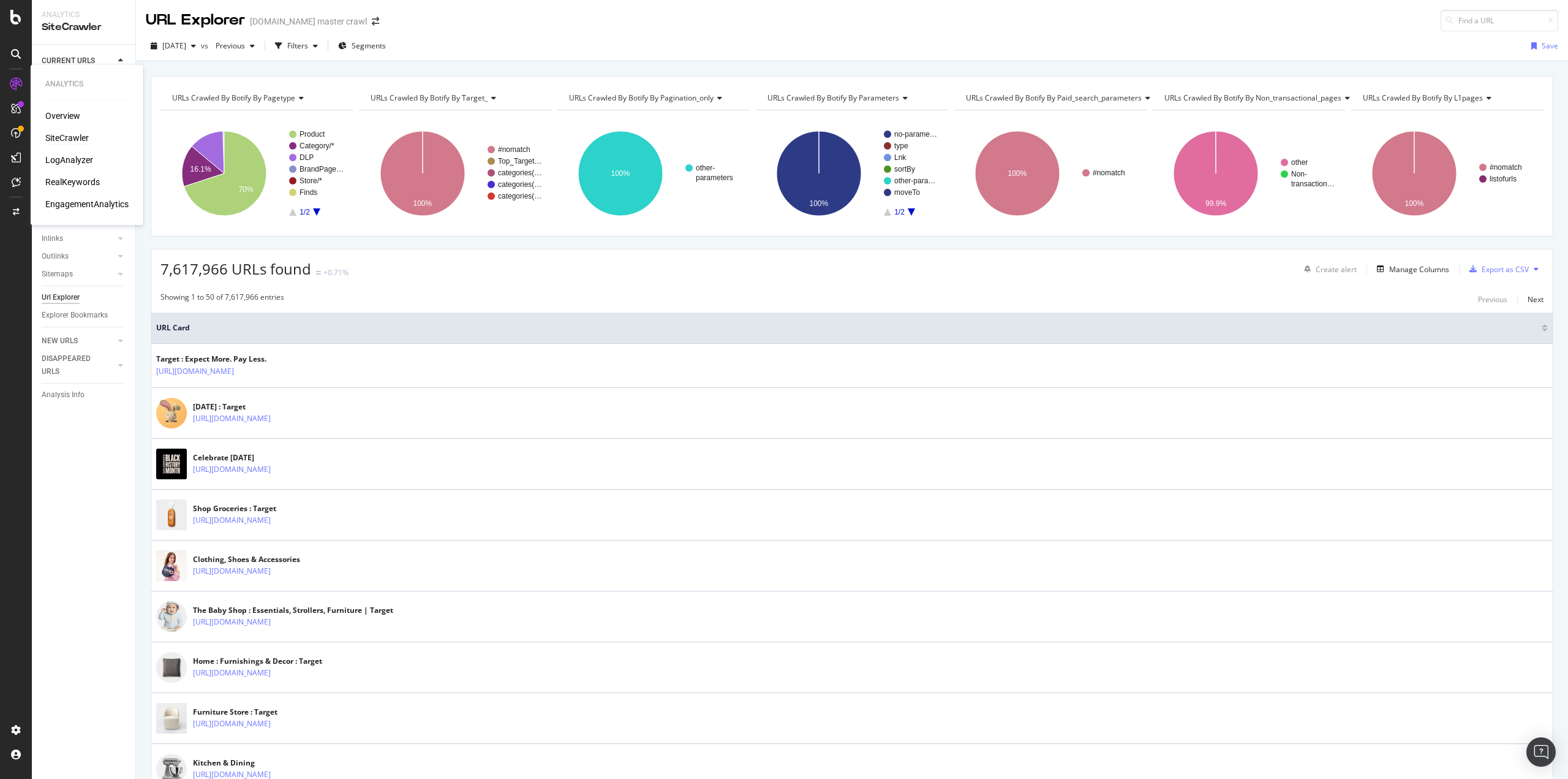
click at [62, 163] on div "LogAnalyzer" at bounding box center [69, 160] width 48 height 12
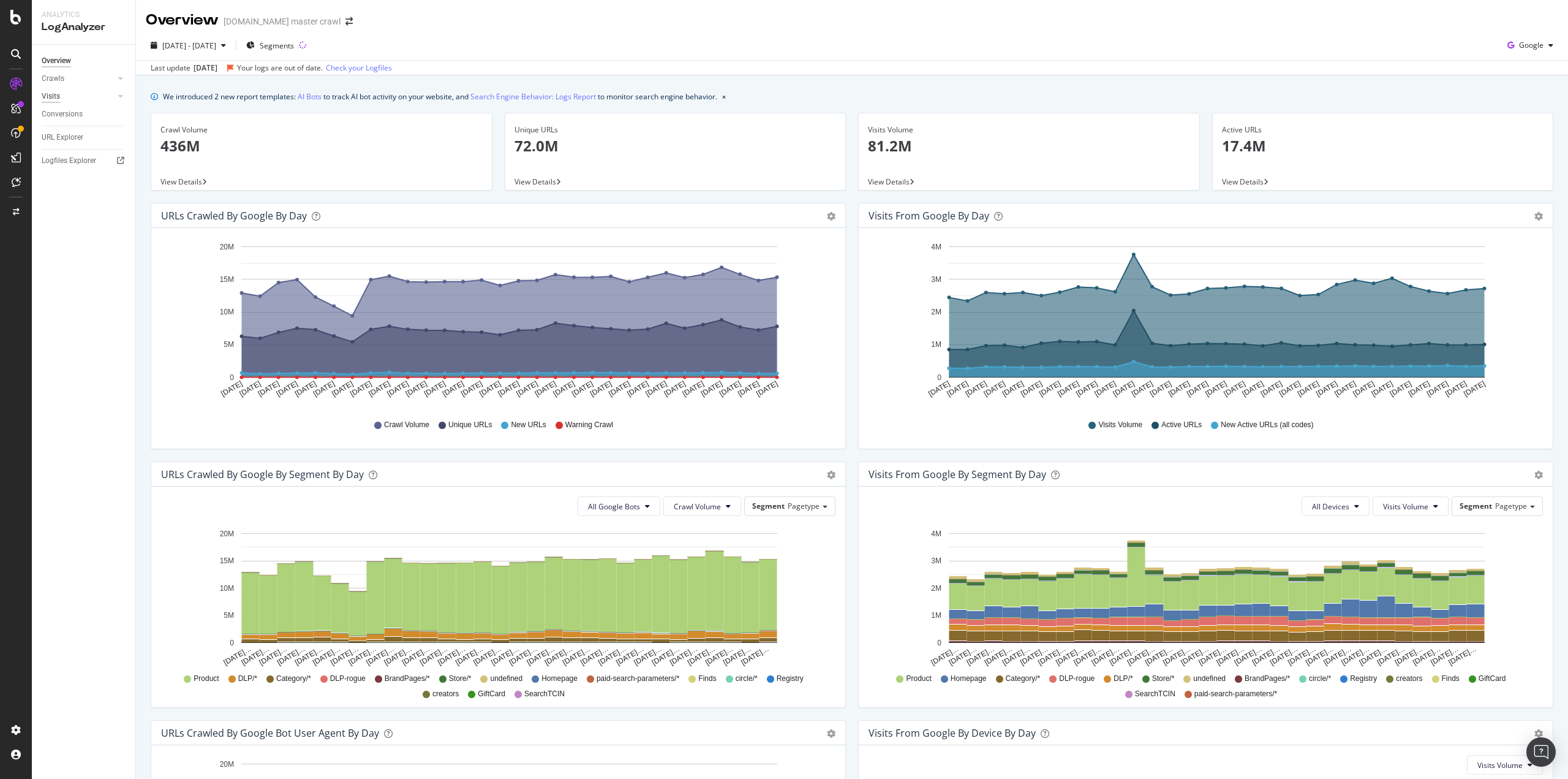
click at [56, 97] on div "Visits" at bounding box center [51, 97] width 18 height 13
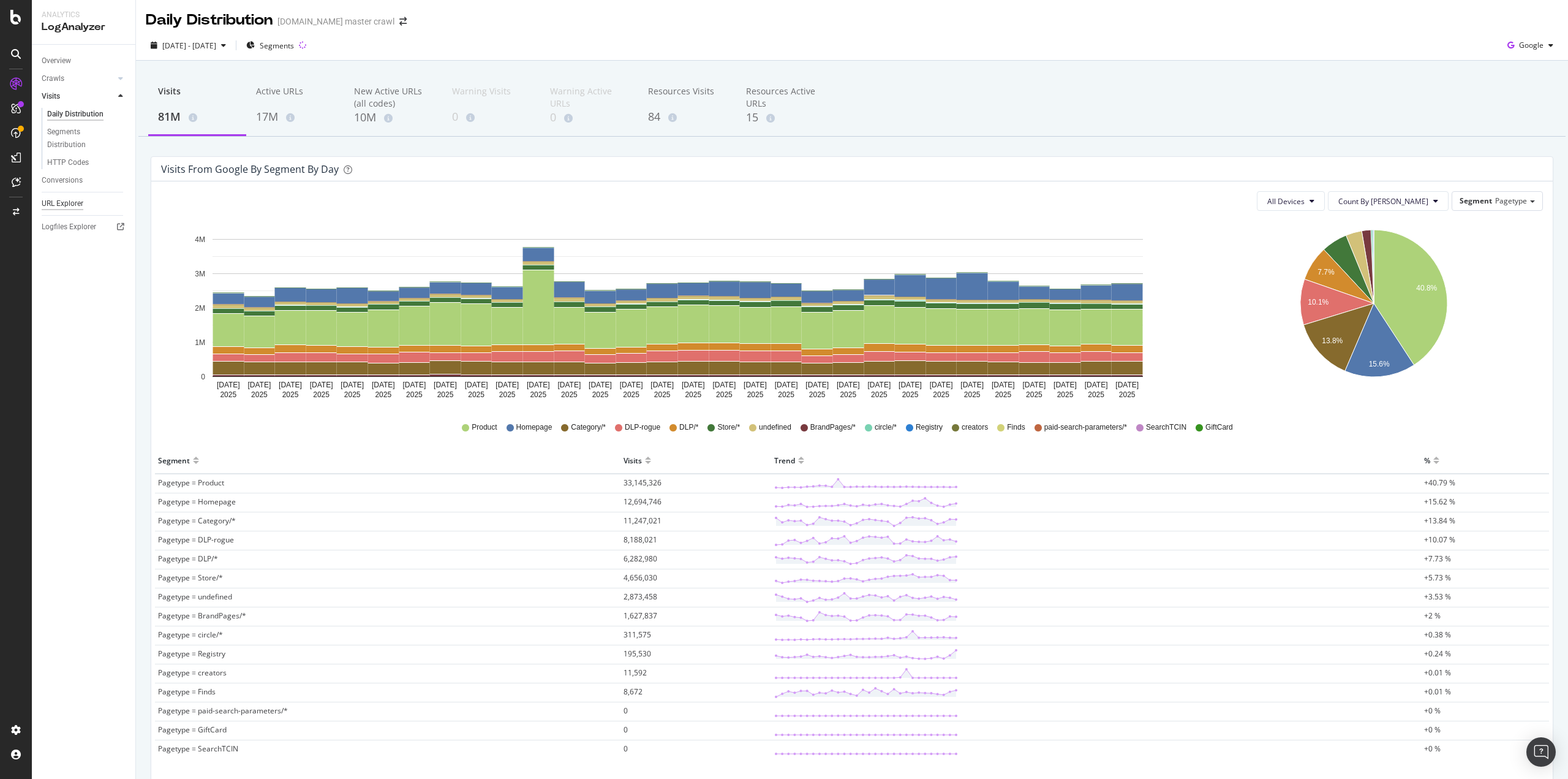
click at [64, 201] on div "URL Explorer" at bounding box center [62, 204] width 42 height 13
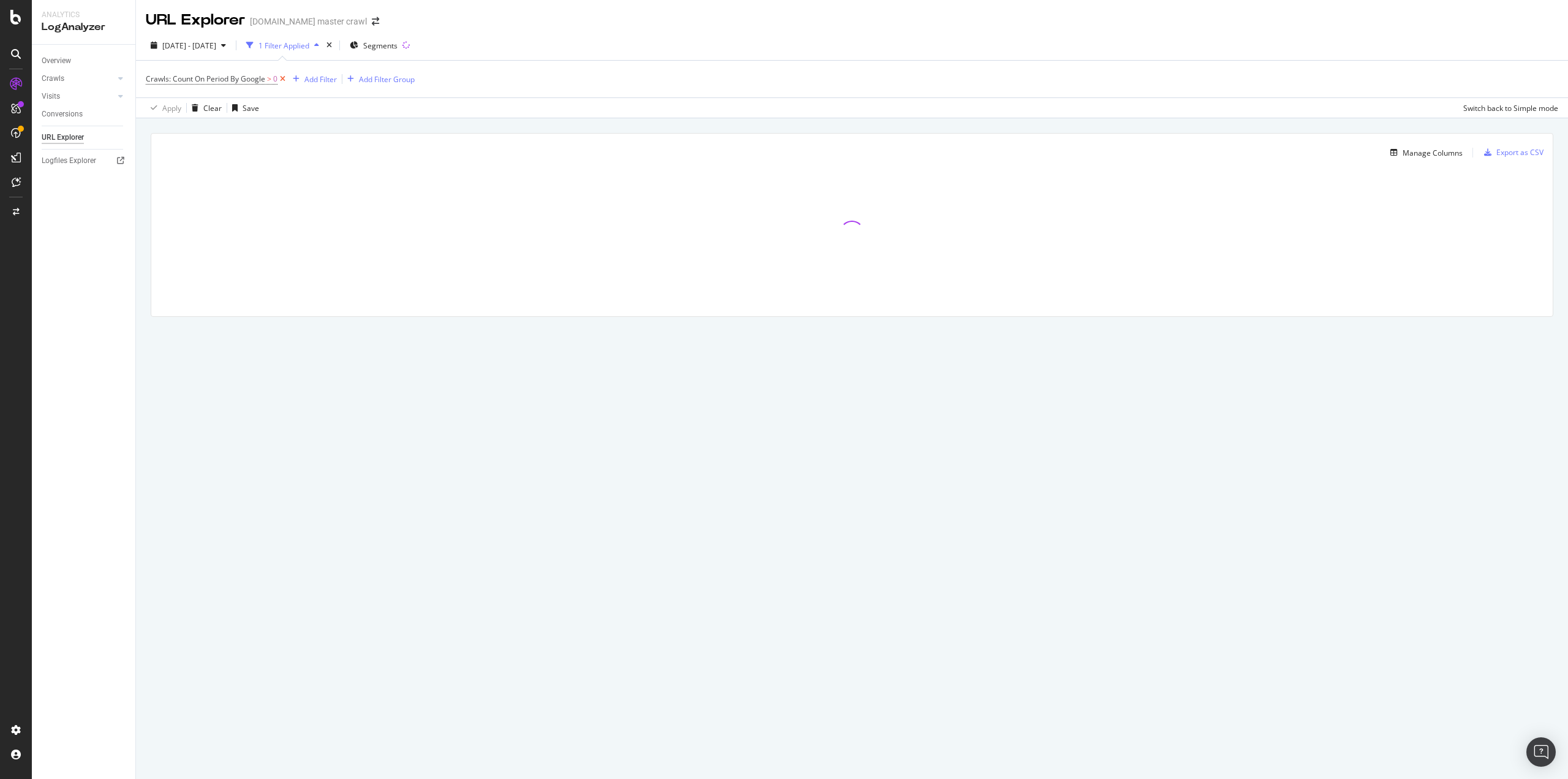
click at [283, 79] on icon at bounding box center [283, 79] width 10 height 12
click at [1427, 146] on div "Manage Columns" at bounding box center [1433, 151] width 60 height 10
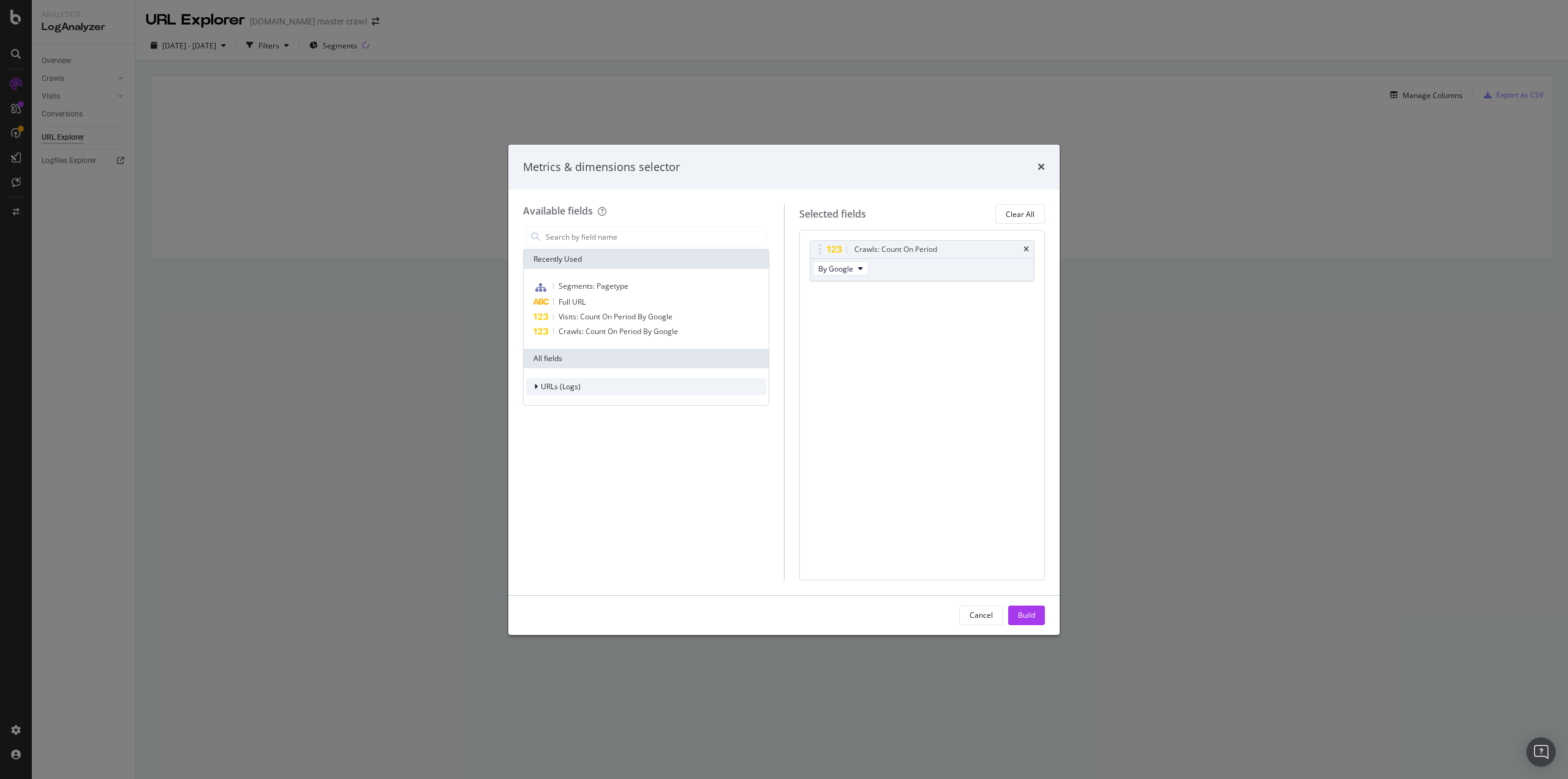
click at [535, 388] on icon "modal" at bounding box center [535, 387] width 4 height 7
click at [543, 458] on div "modal" at bounding box center [545, 462] width 7 height 12
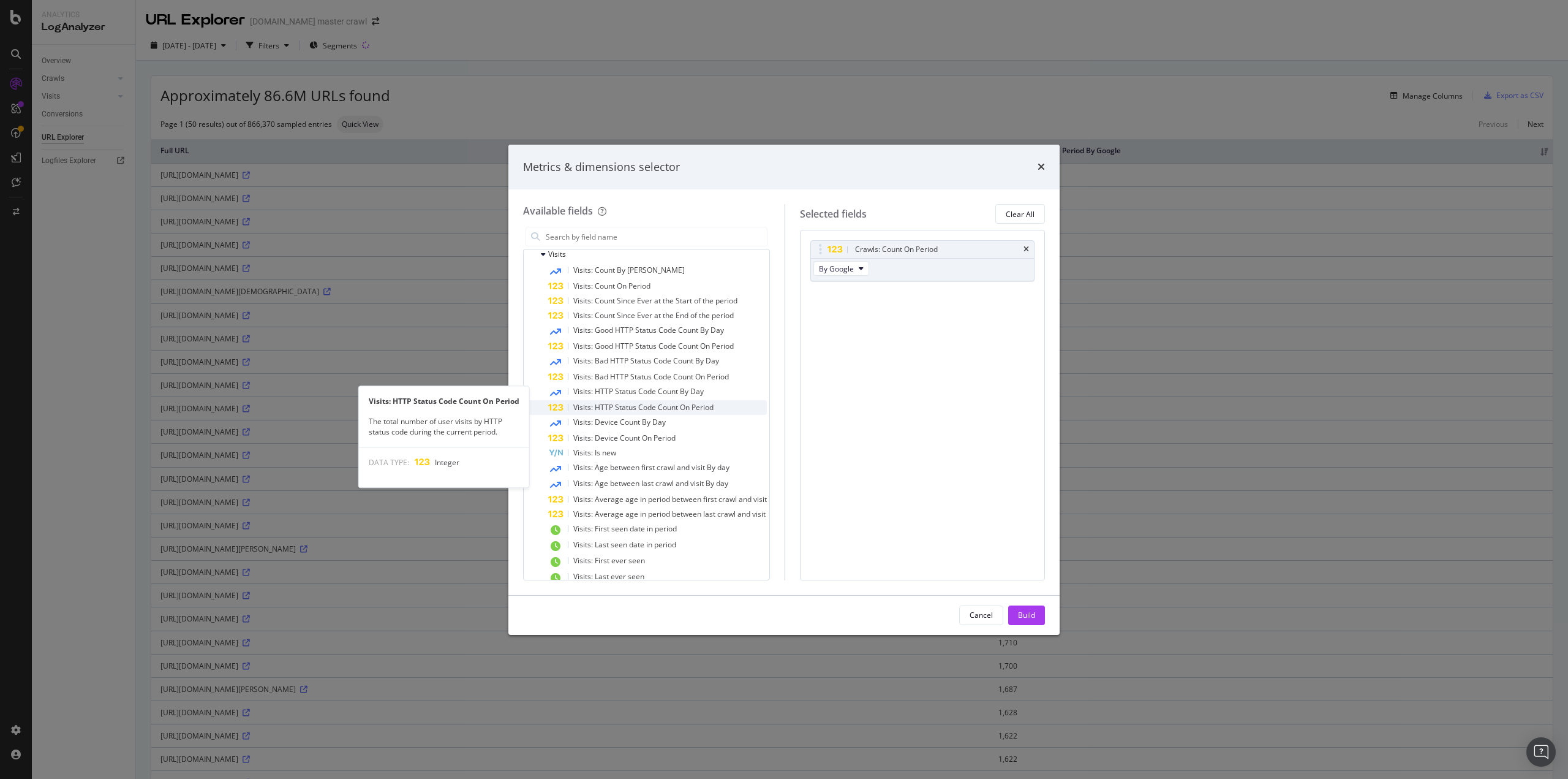
scroll to position [223, 0]
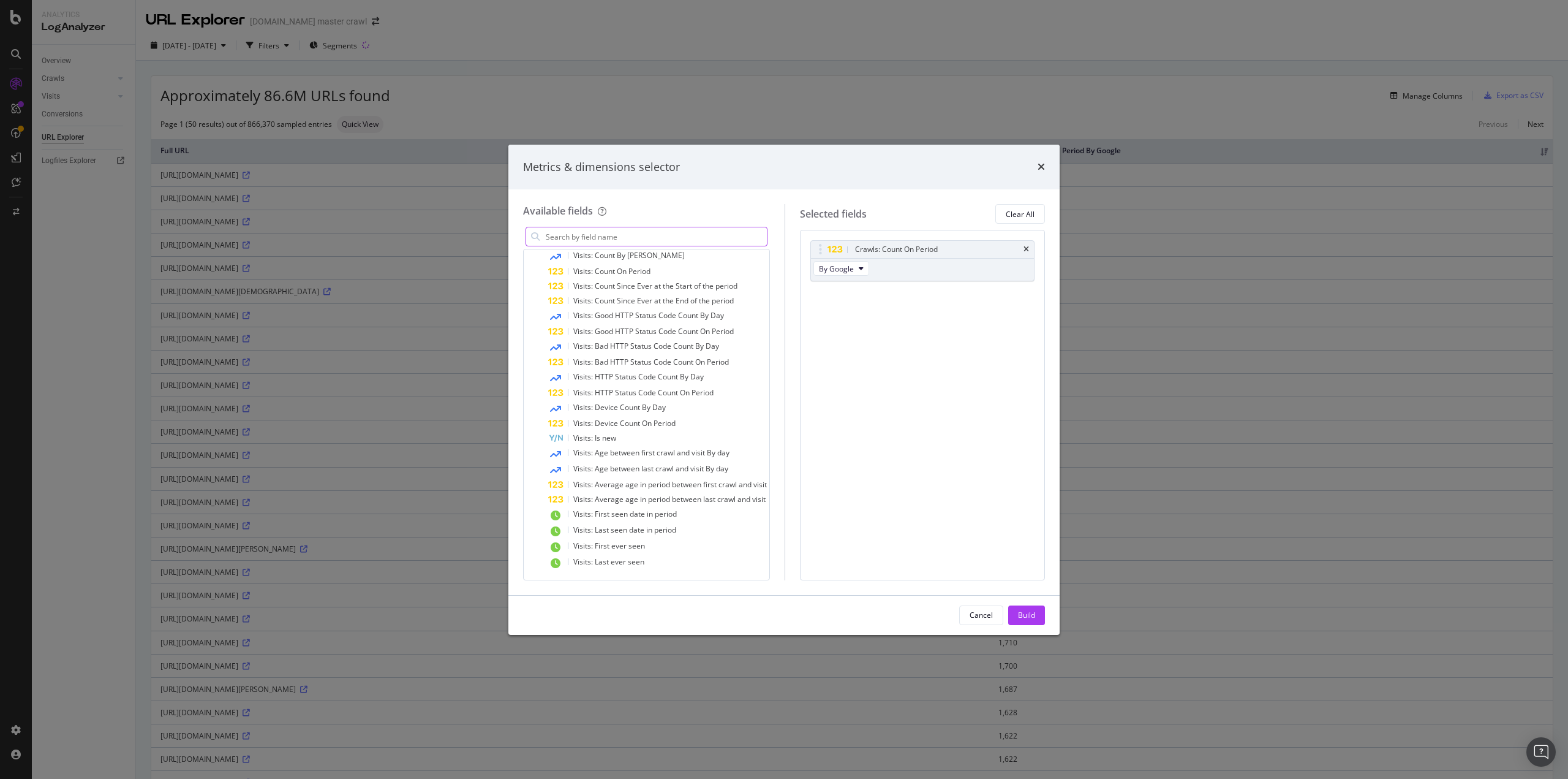
click at [623, 238] on input "modal" at bounding box center [656, 236] width 223 height 18
click at [627, 267] on span "Visits: Count On Period" at bounding box center [612, 271] width 77 height 10
click at [863, 311] on icon "modal" at bounding box center [861, 314] width 5 height 7
click at [859, 360] on span "By [PERSON_NAME]" at bounding box center [866, 358] width 68 height 11
click at [1023, 246] on div "Crawls: Count On Period" at bounding box center [922, 249] width 223 height 17
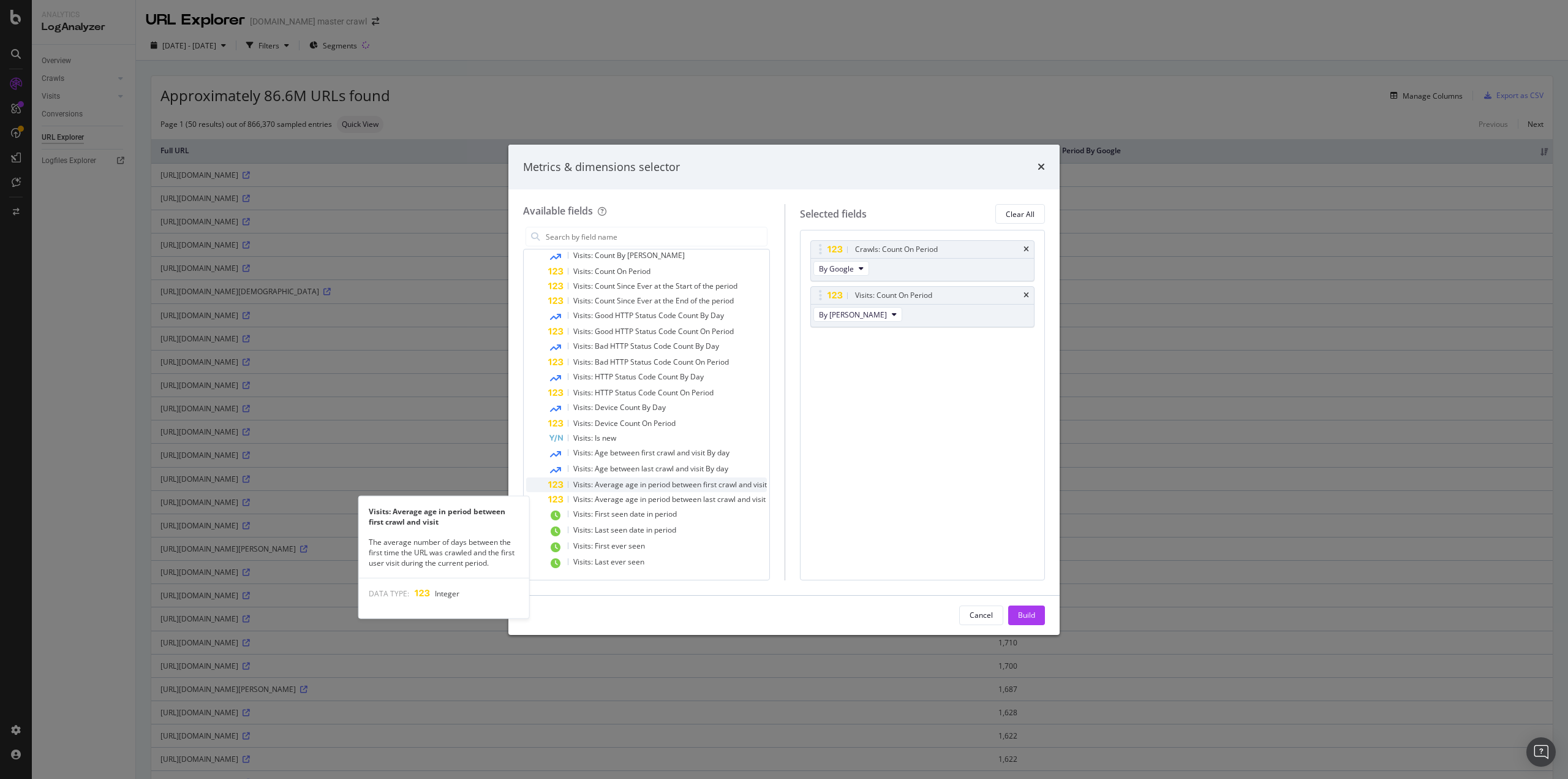
scroll to position [162, 0]
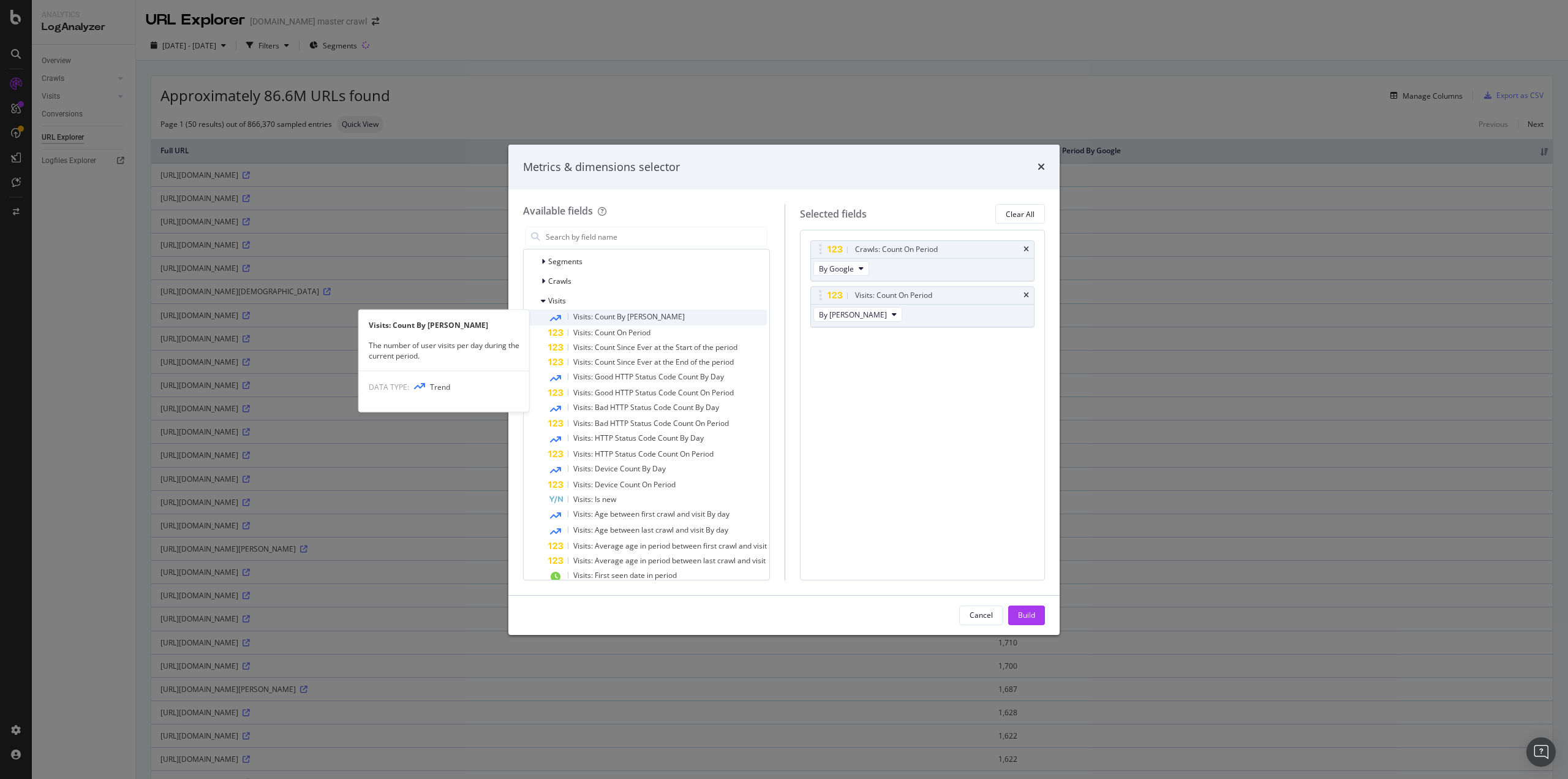
click at [620, 314] on span "Visits: Count By [PERSON_NAME]" at bounding box center [629, 317] width 111 height 10
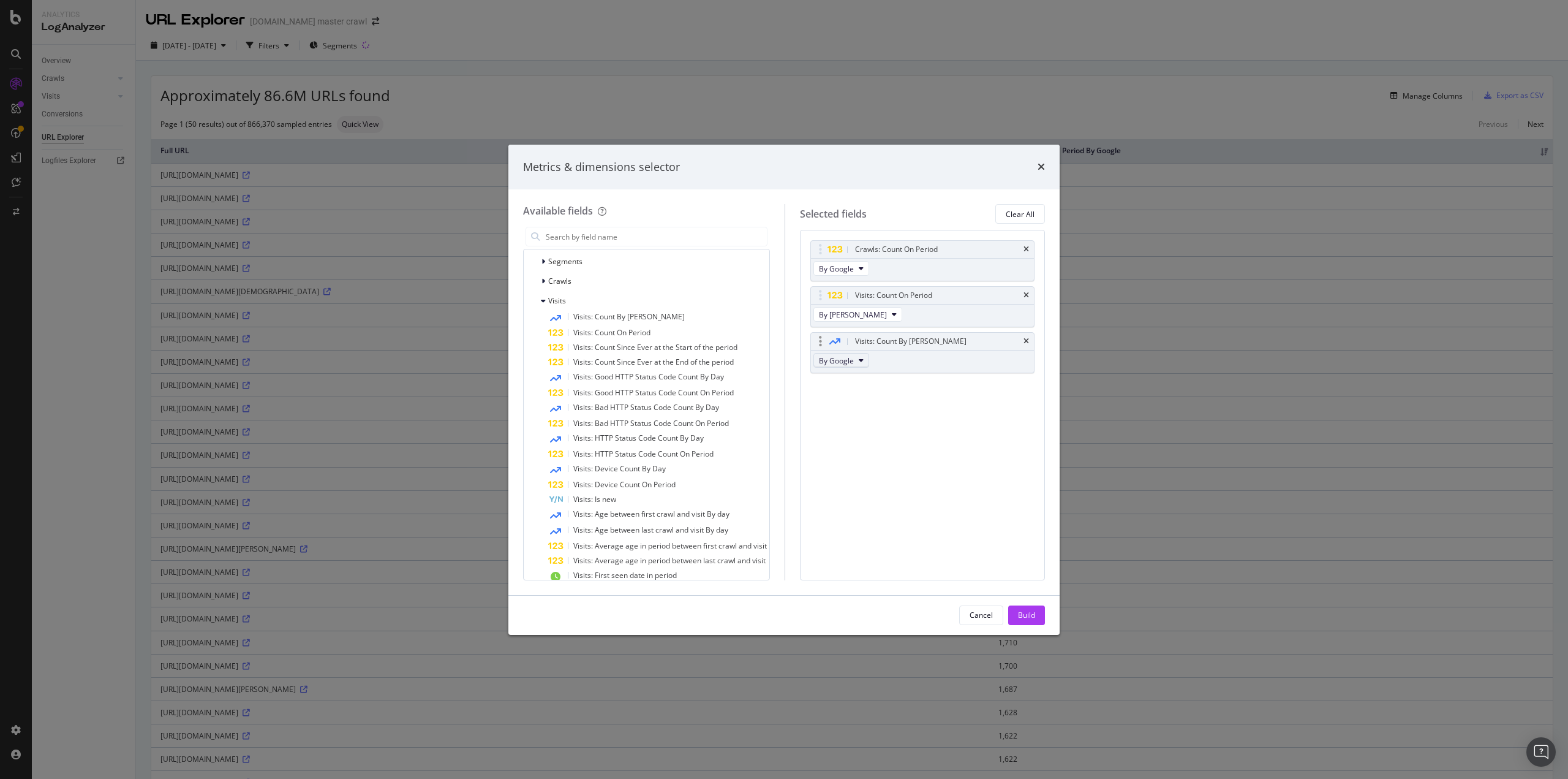
click at [854, 358] on span "By Google" at bounding box center [836, 361] width 35 height 10
click at [854, 407] on span "By [PERSON_NAME]" at bounding box center [866, 404] width 68 height 11
click at [986, 609] on div "Cancel" at bounding box center [981, 615] width 23 height 17
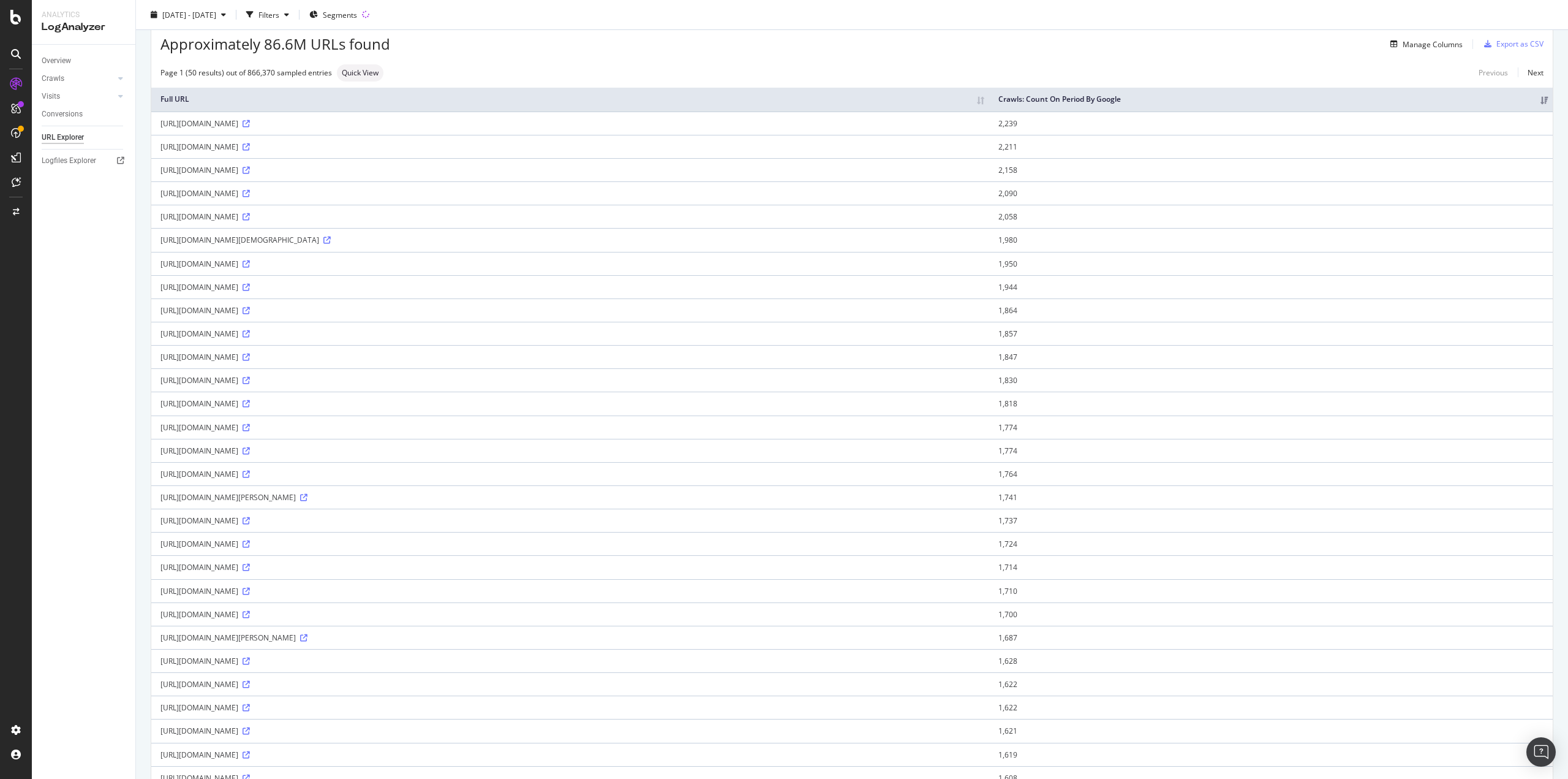
scroll to position [122, 0]
